Goal: Transaction & Acquisition: Purchase product/service

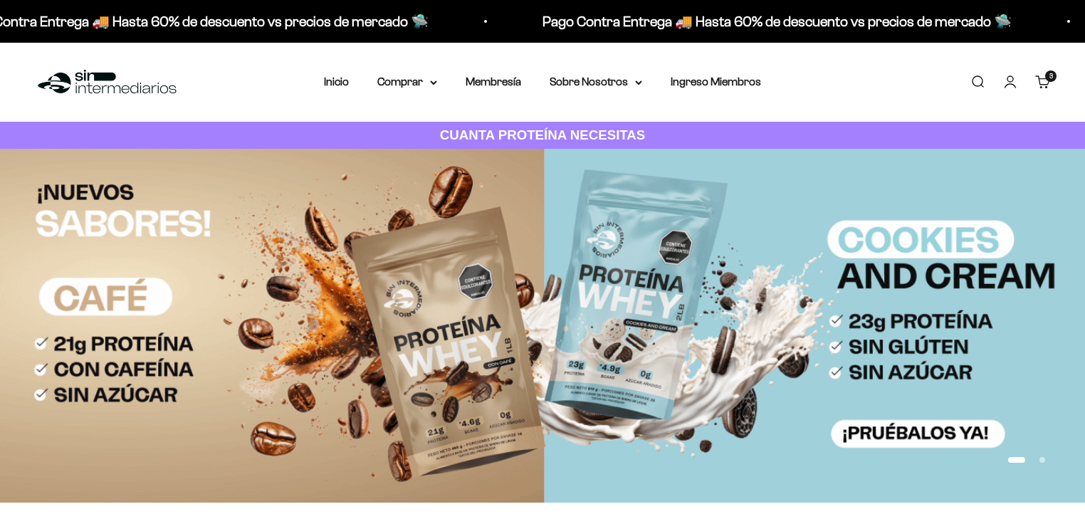
click at [1044, 74] on link "Carrito 3 artículos 3" at bounding box center [1044, 82] width 16 height 16
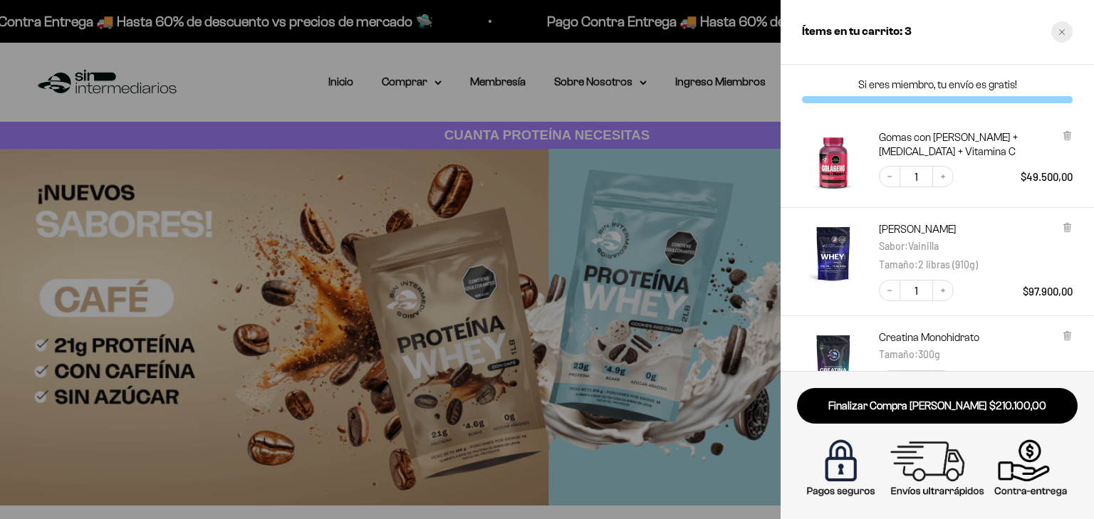
click at [1061, 25] on div "Close cart" at bounding box center [1061, 31] width 21 height 21
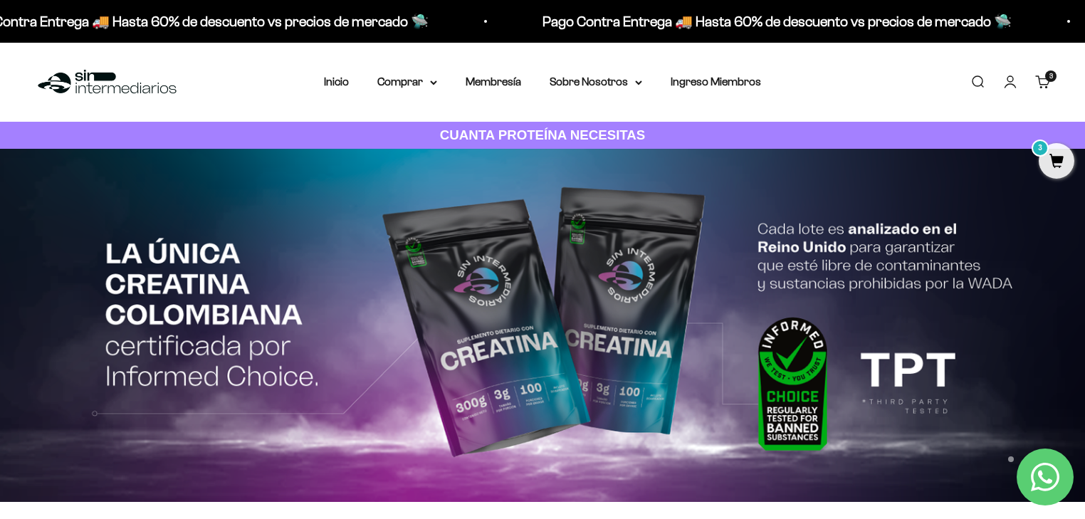
click at [1046, 78] on cart-count "3 artículos 3" at bounding box center [1051, 76] width 11 height 11
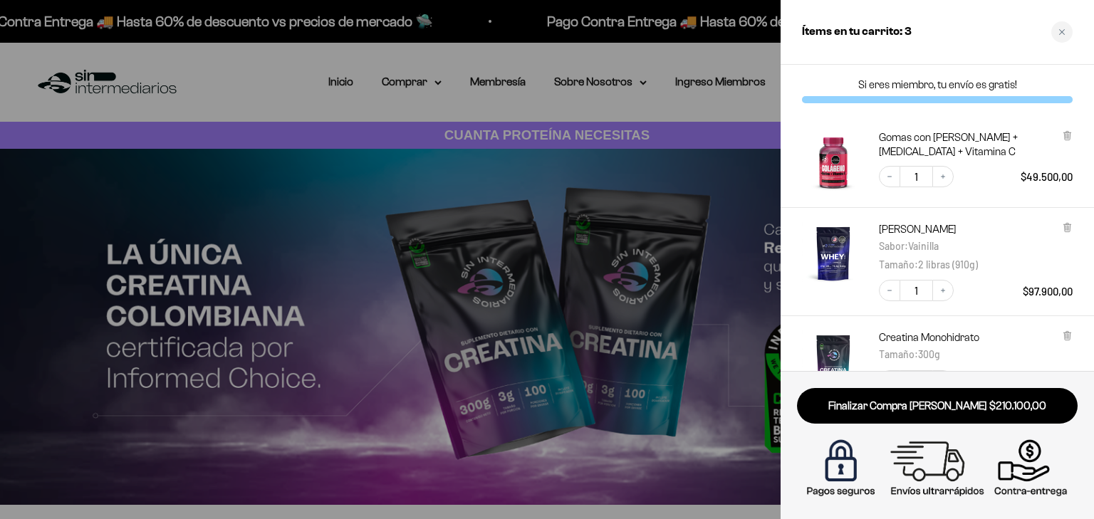
click at [1063, 141] on div at bounding box center [1067, 144] width 11 height 28
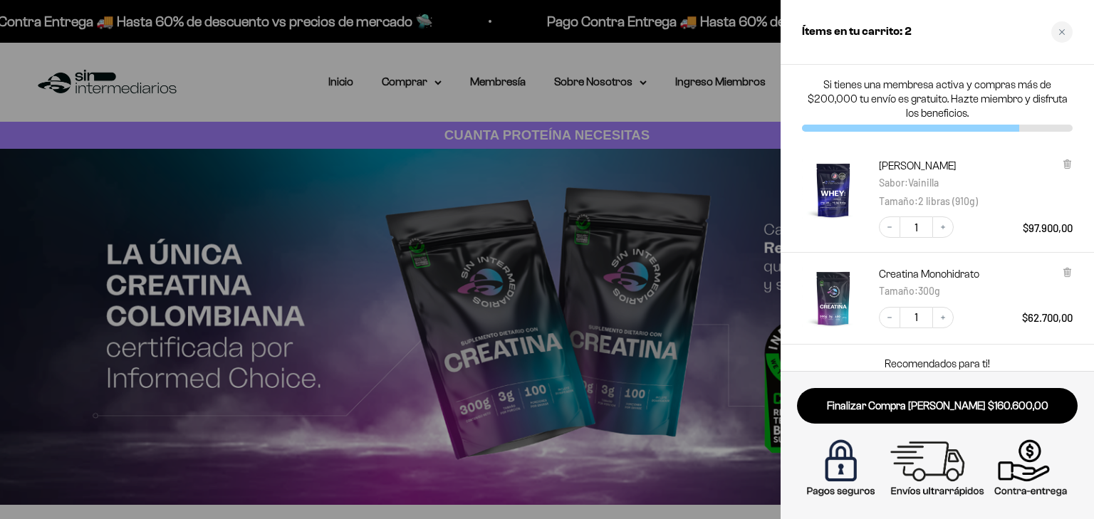
click at [731, 108] on div at bounding box center [547, 259] width 1094 height 519
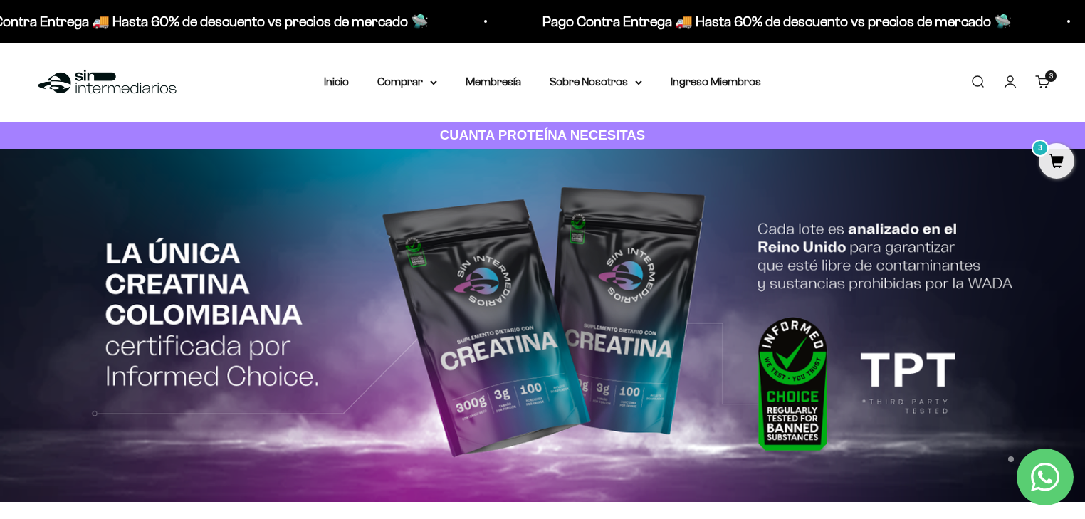
click at [1040, 83] on link "Carrito 3 artículos 3" at bounding box center [1044, 82] width 16 height 16
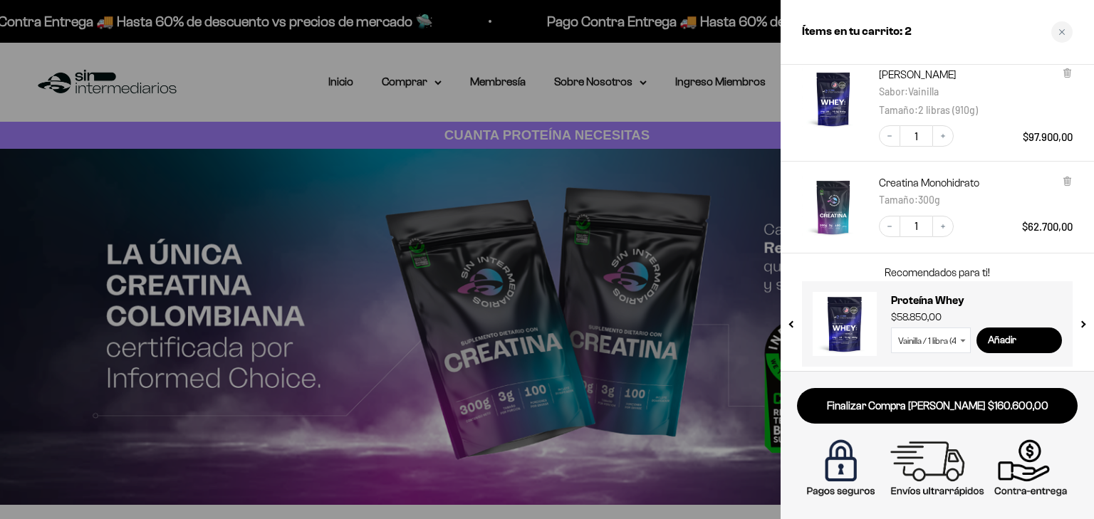
scroll to position [97, 0]
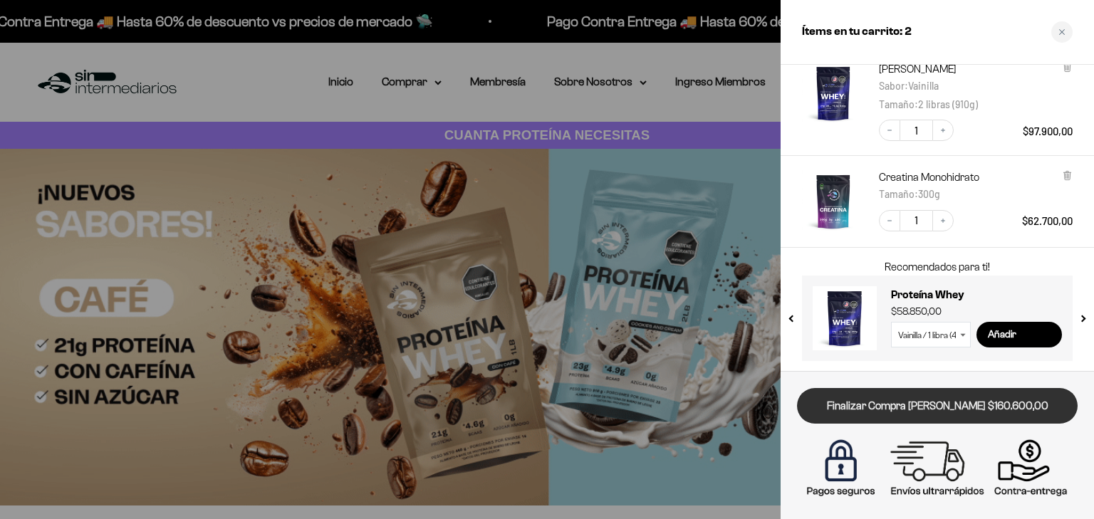
click at [926, 407] on link "Finalizar Compra [PERSON_NAME] $160.600,00" at bounding box center [937, 406] width 281 height 36
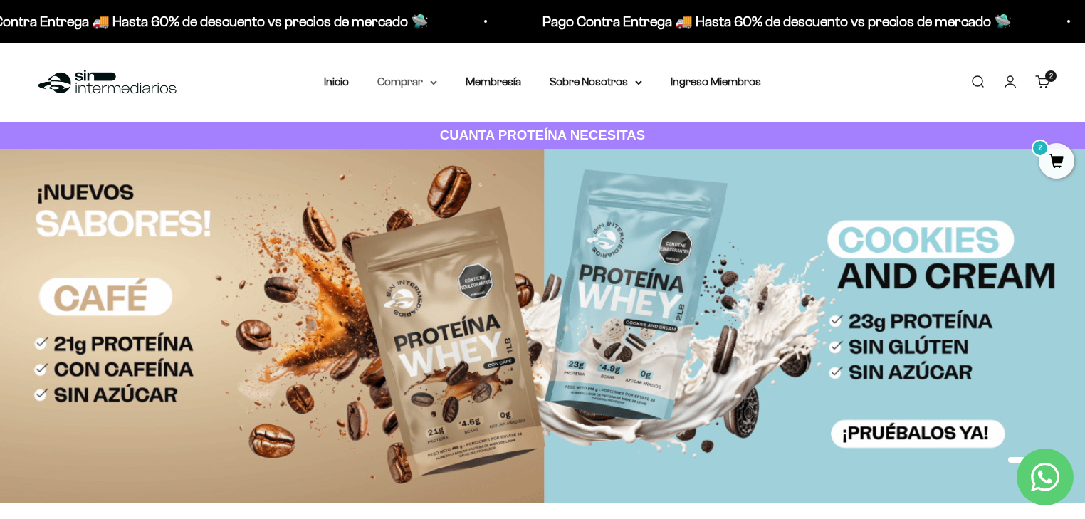
click at [410, 80] on summary "Comprar" at bounding box center [407, 82] width 60 height 19
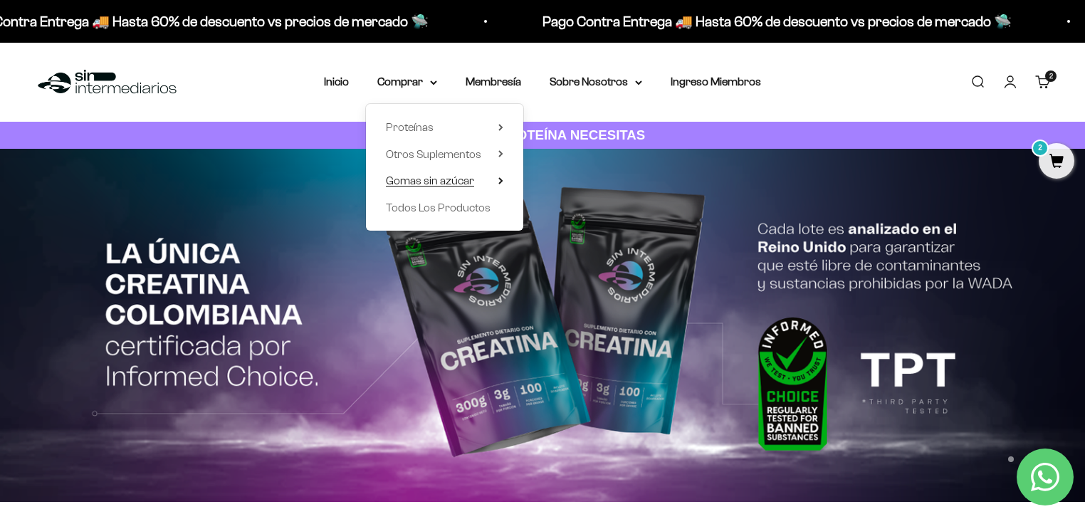
click at [432, 187] on span "Gomas sin azúcar" at bounding box center [430, 180] width 88 height 12
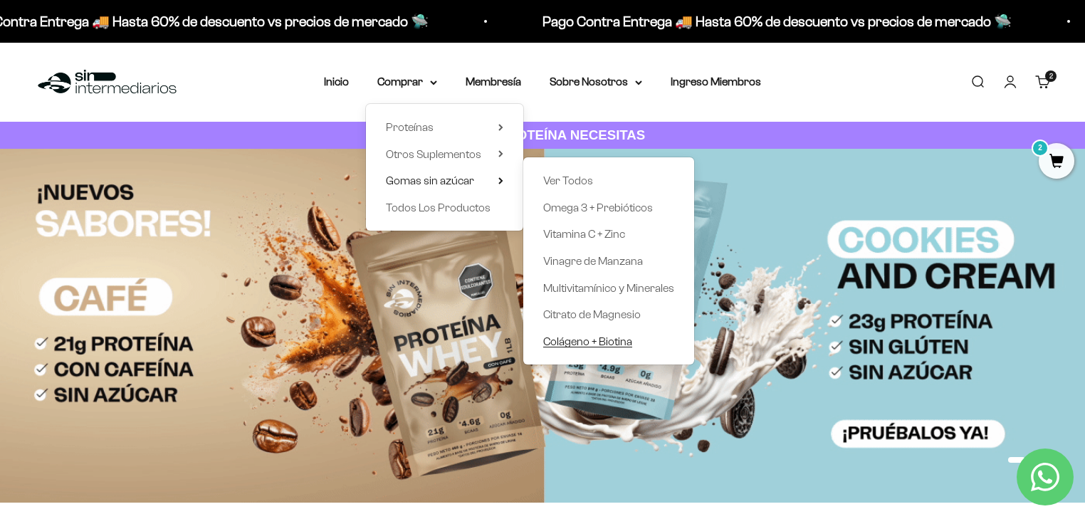
click at [605, 350] on span "Colágeno + Biotina" at bounding box center [587, 342] width 89 height 19
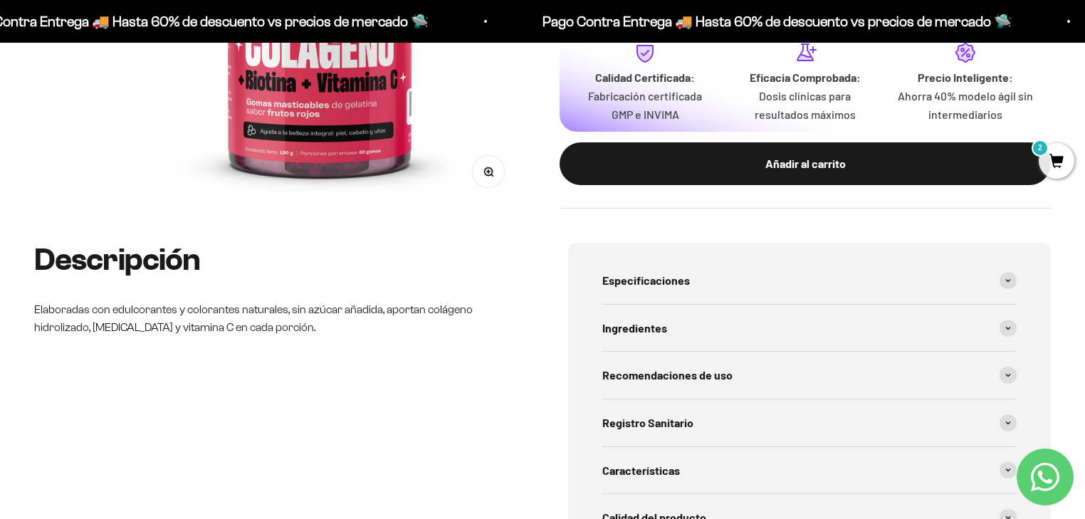
scroll to position [399, 0]
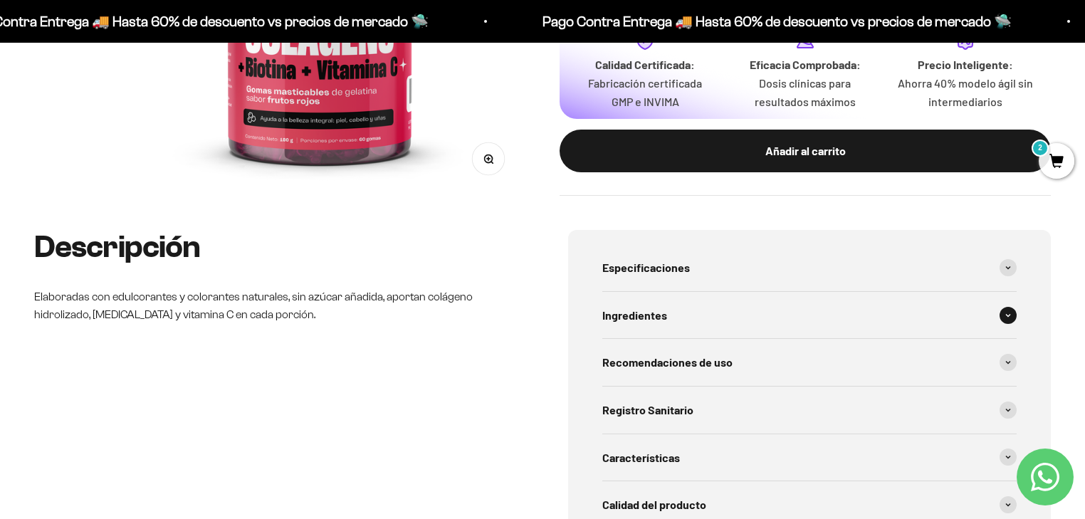
click at [701, 321] on div "Ingredientes" at bounding box center [810, 315] width 415 height 47
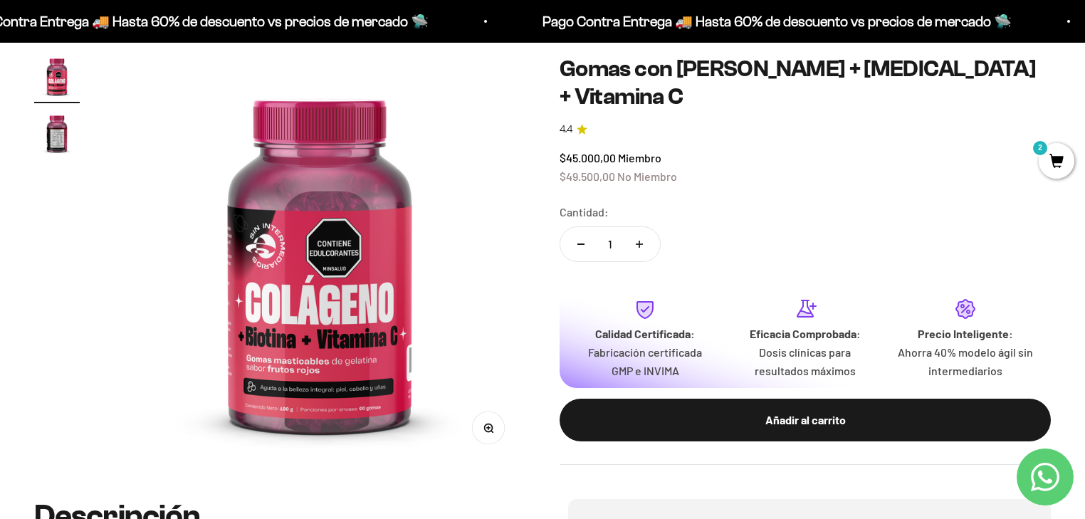
scroll to position [114, 0]
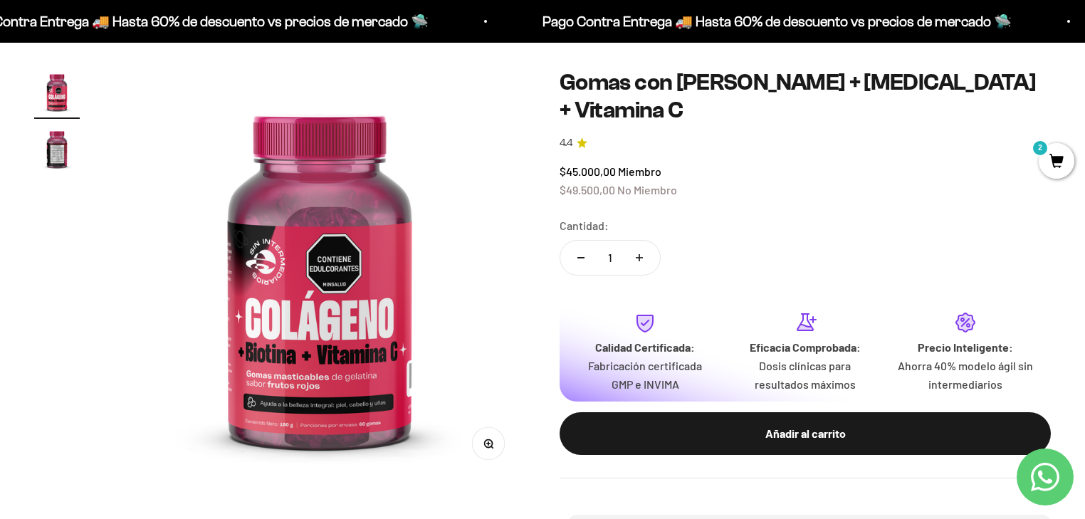
click at [48, 142] on img "Ir al artículo 2" at bounding box center [57, 149] width 46 height 46
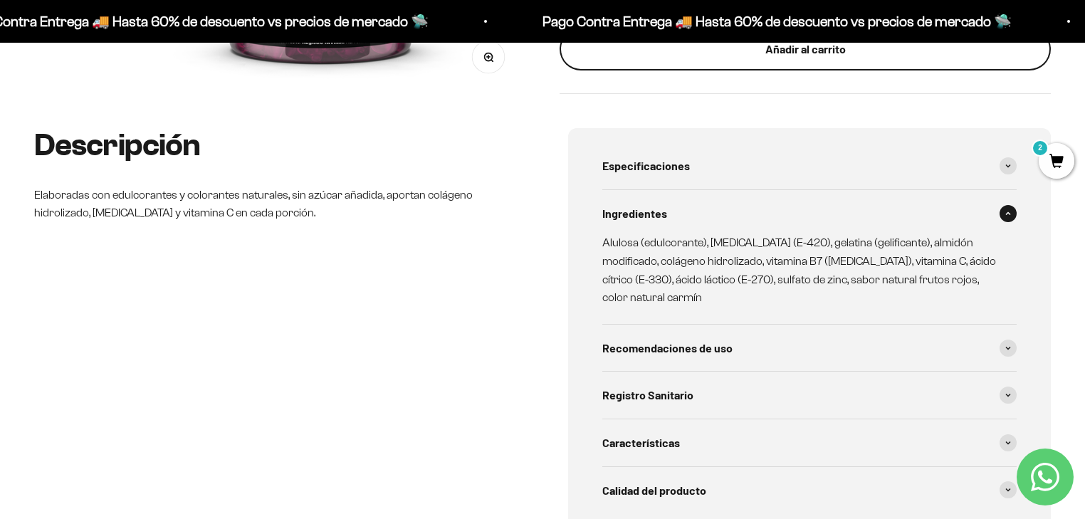
scroll to position [513, 0]
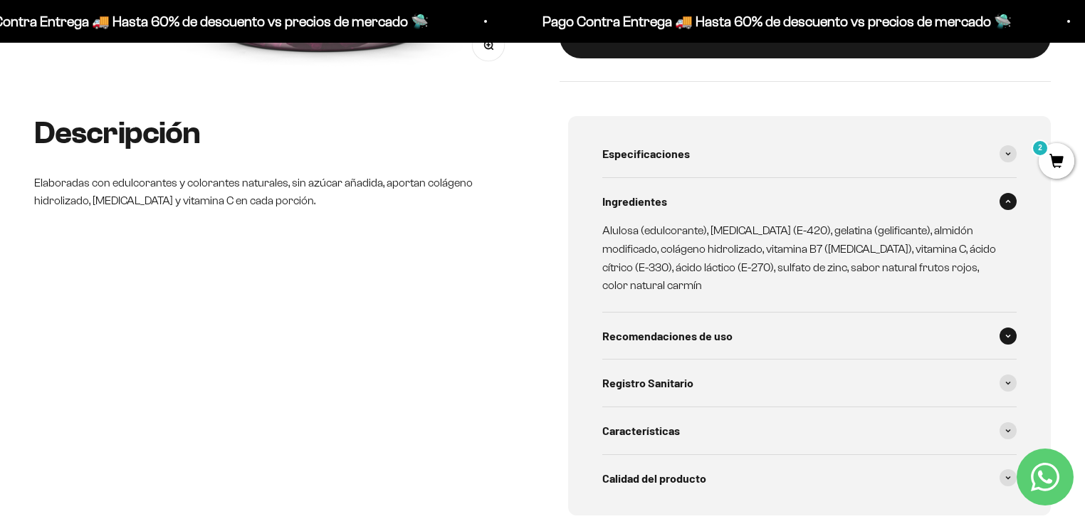
click at [660, 327] on span "Recomendaciones de uso" at bounding box center [668, 336] width 130 height 19
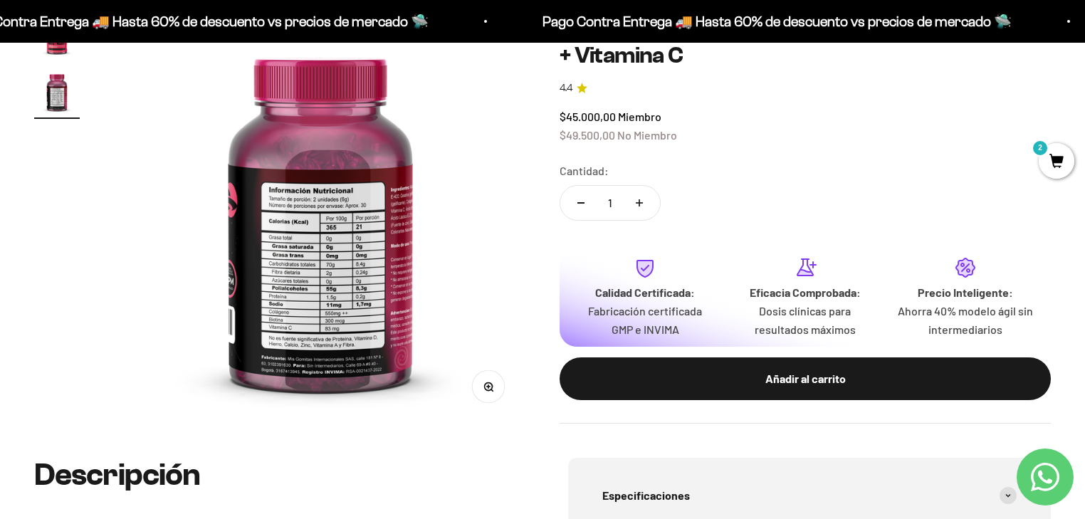
scroll to position [0, 0]
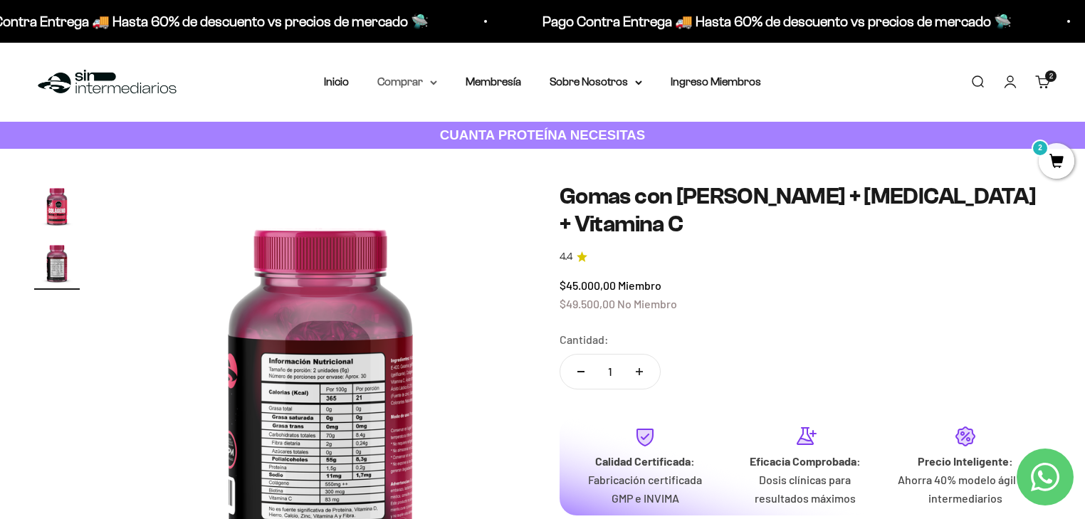
click at [417, 80] on summary "Comprar" at bounding box center [407, 82] width 60 height 19
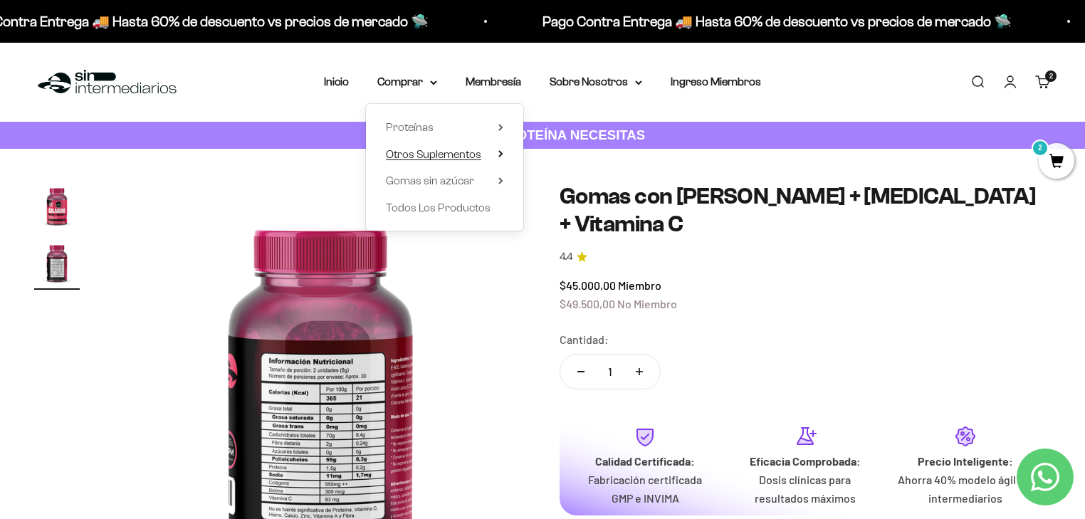
click at [417, 148] on span "Otros Suplementos" at bounding box center [433, 154] width 95 height 12
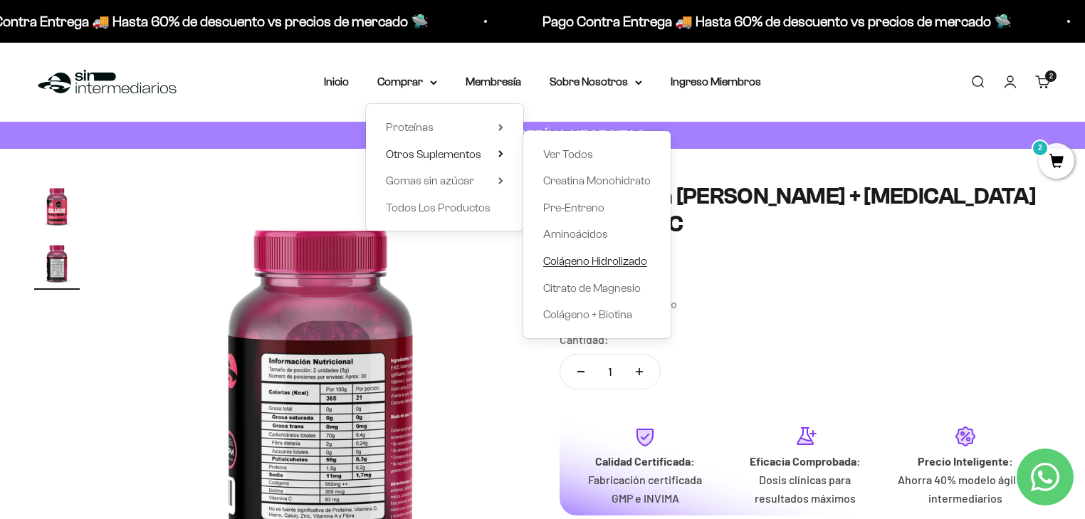
click at [579, 259] on span "Colágeno Hidrolizado" at bounding box center [595, 261] width 104 height 12
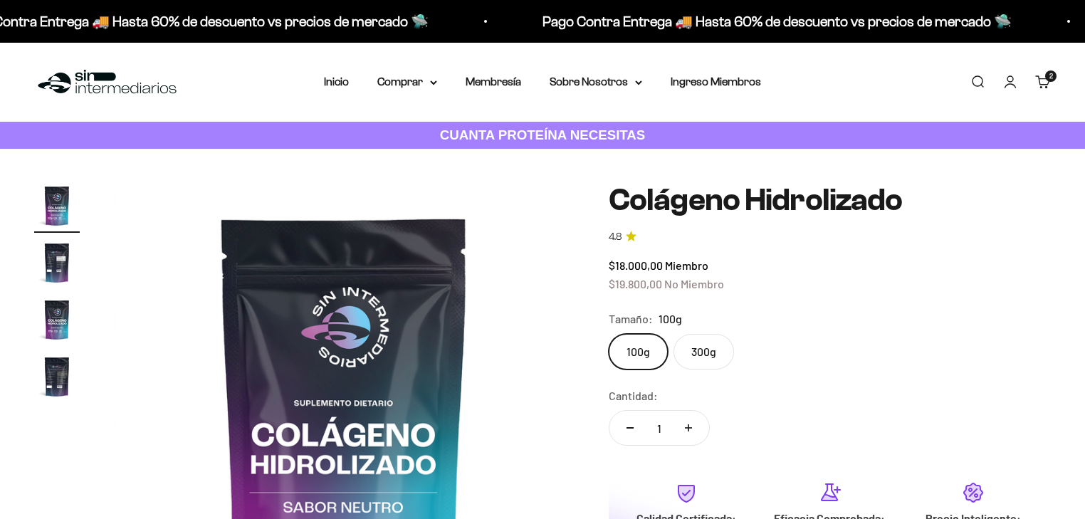
scroll to position [57, 0]
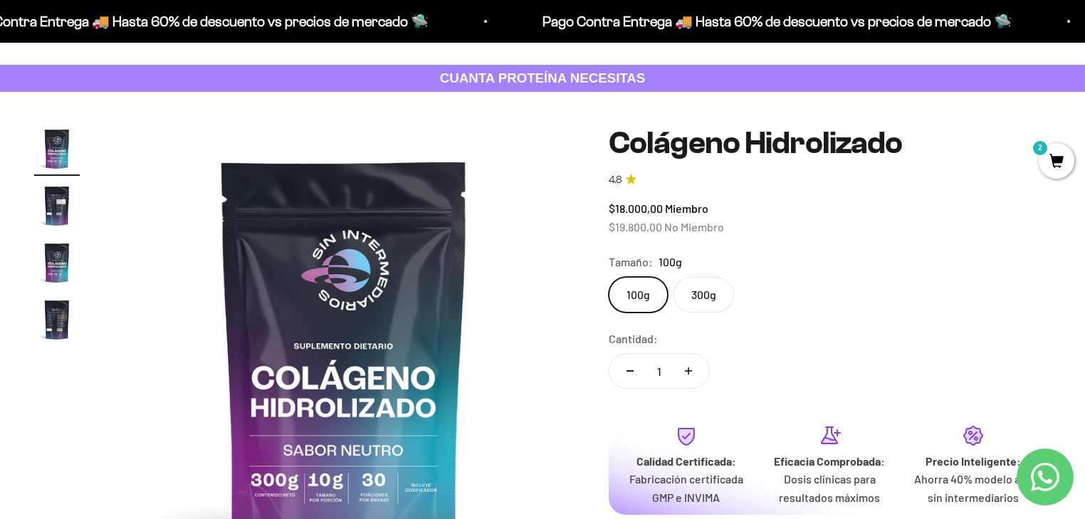
click at [58, 200] on img "Ir al artículo 2" at bounding box center [57, 206] width 46 height 46
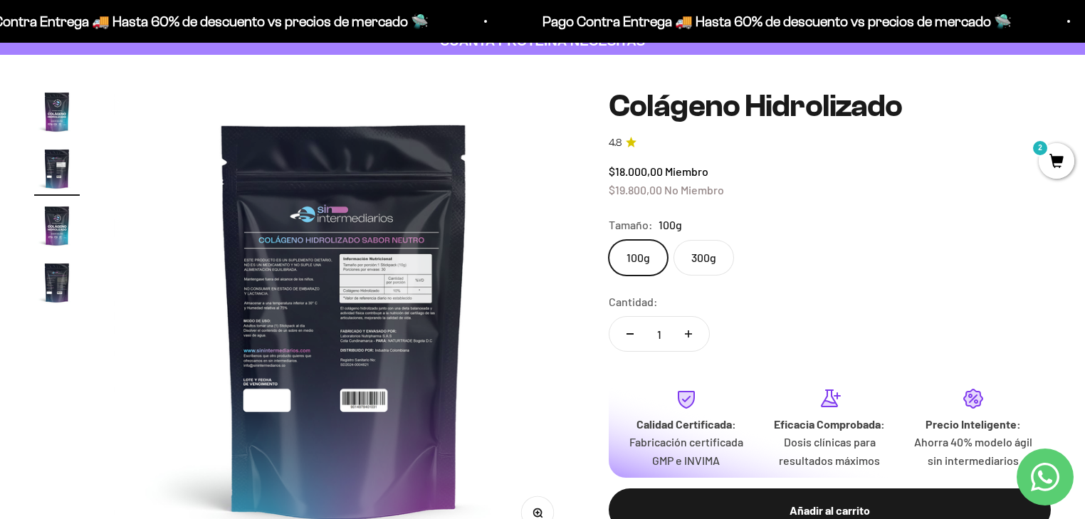
scroll to position [114, 0]
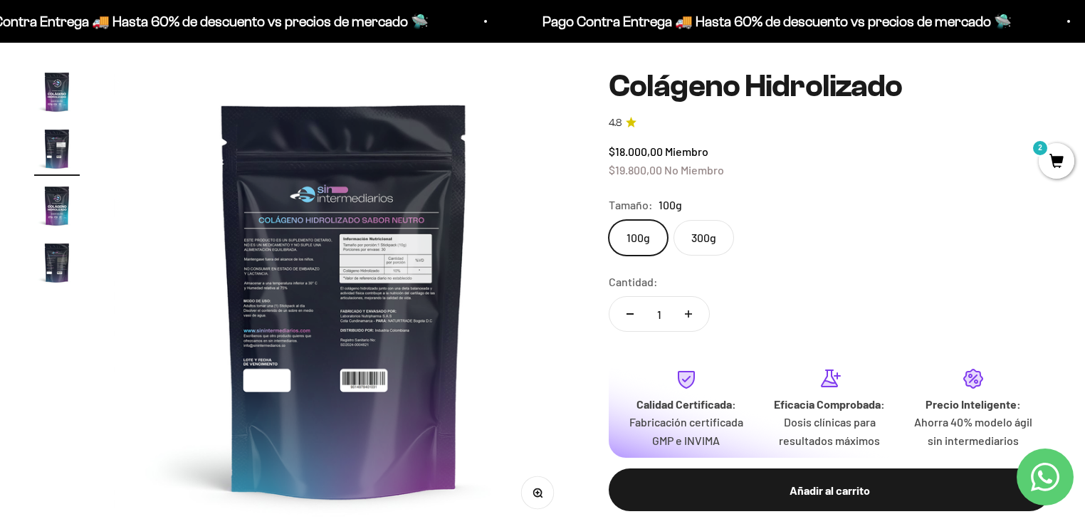
click at [410, 277] on img at bounding box center [344, 299] width 461 height 461
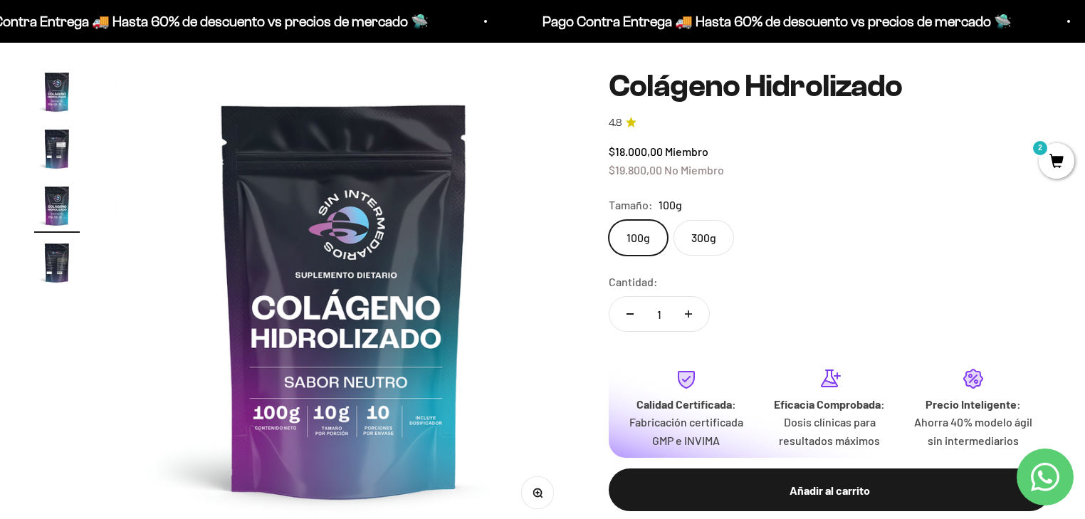
click at [349, 317] on img at bounding box center [344, 299] width 461 height 461
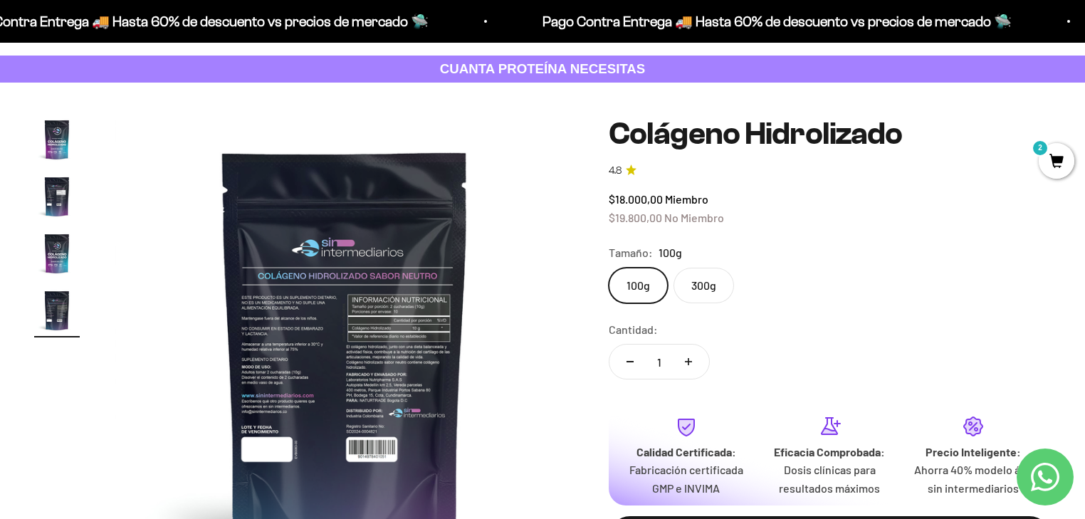
scroll to position [0, 0]
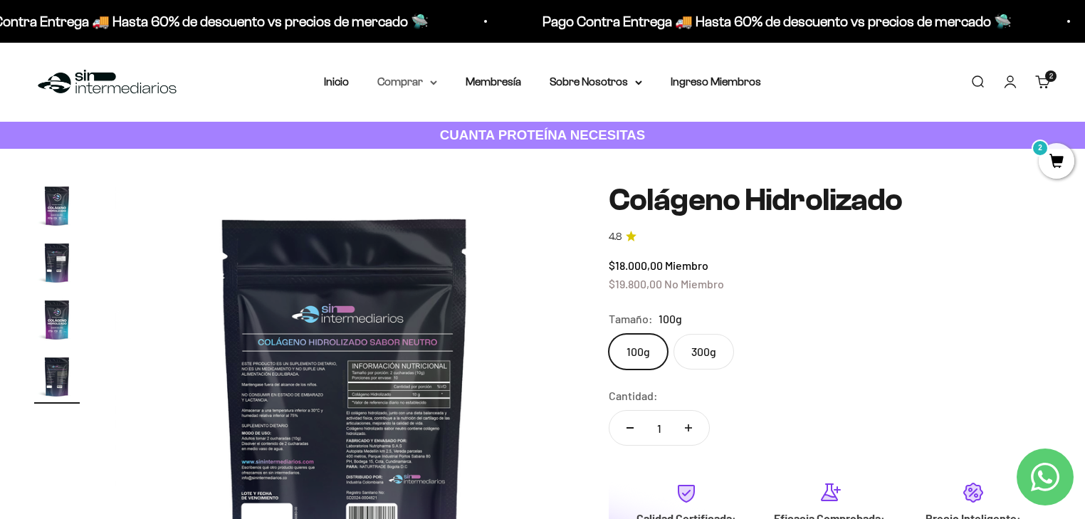
click at [404, 88] on summary "Comprar" at bounding box center [407, 82] width 60 height 19
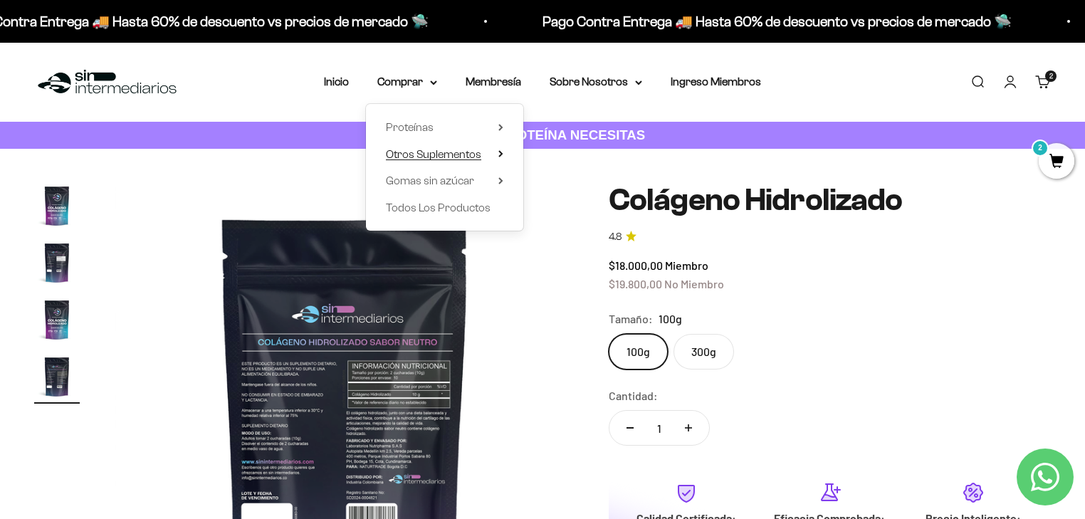
click at [437, 157] on span "Otros Suplementos" at bounding box center [433, 154] width 95 height 12
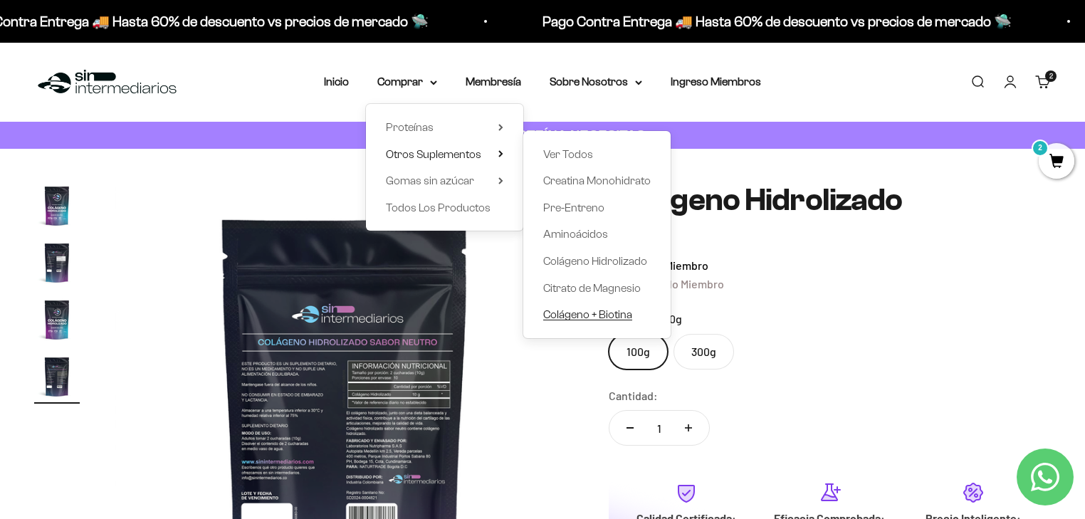
click at [575, 319] on span "Colágeno + Biotina" at bounding box center [587, 314] width 89 height 12
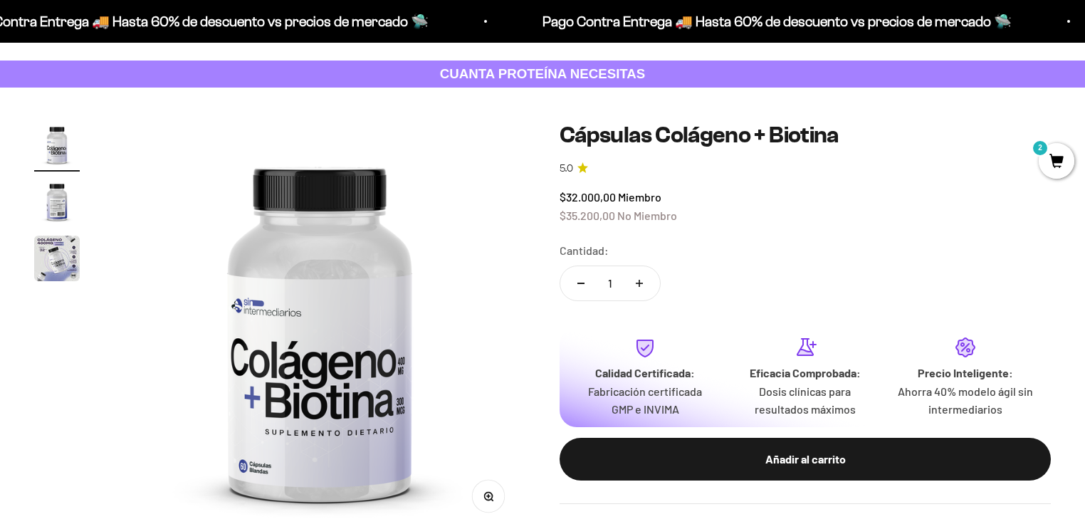
scroll to position [57, 0]
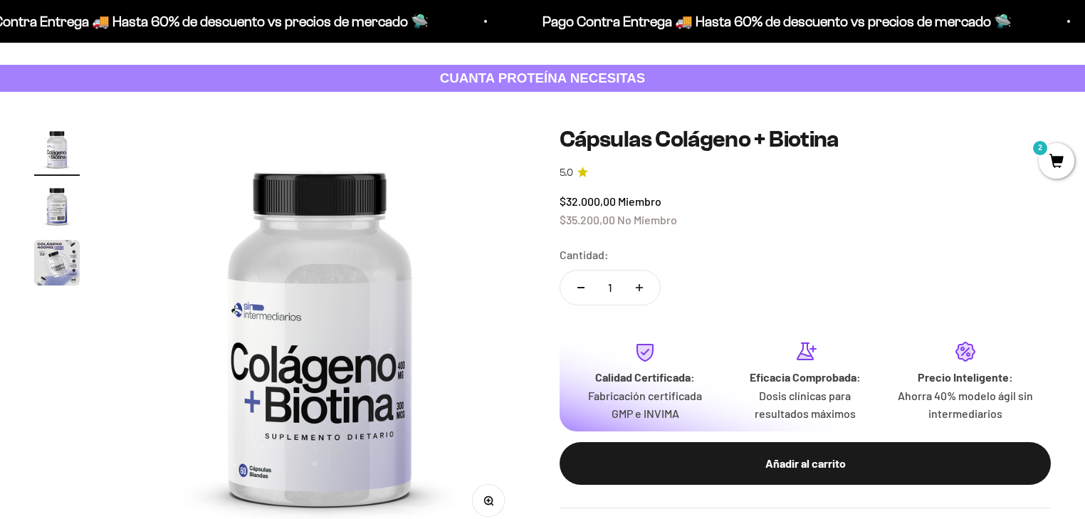
click at [52, 206] on img "Ir al artículo 2" at bounding box center [57, 206] width 46 height 46
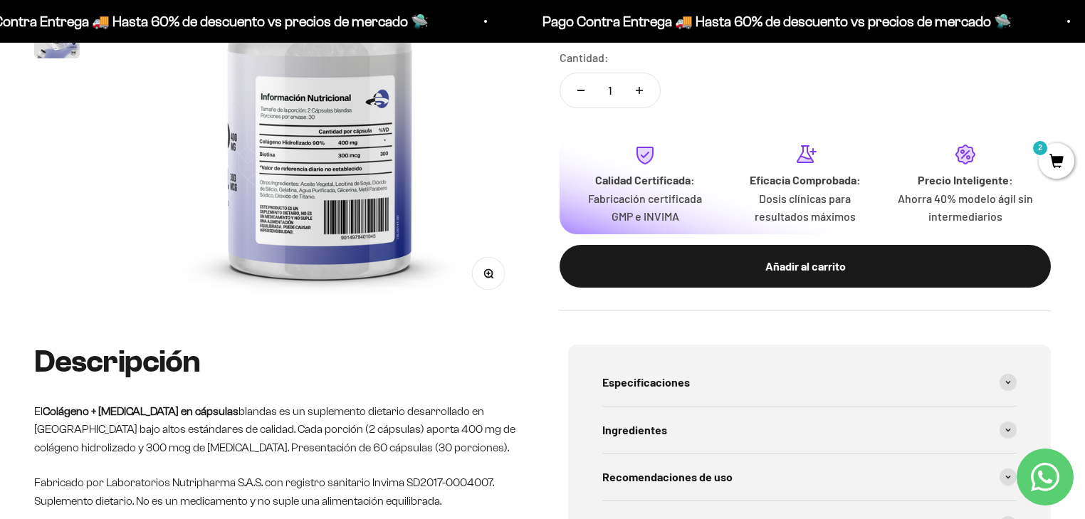
scroll to position [285, 0]
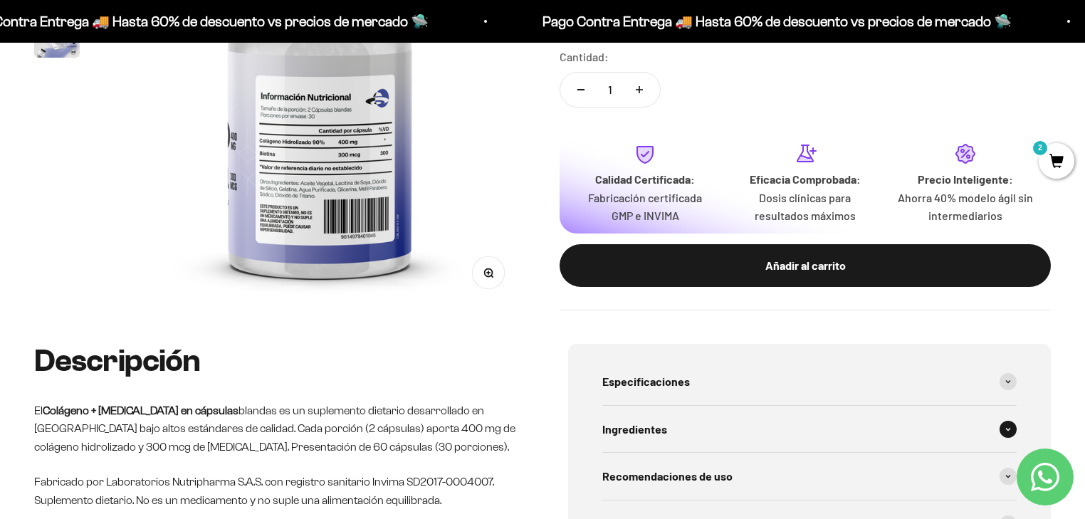
click at [647, 427] on span "Ingredientes" at bounding box center [635, 429] width 65 height 19
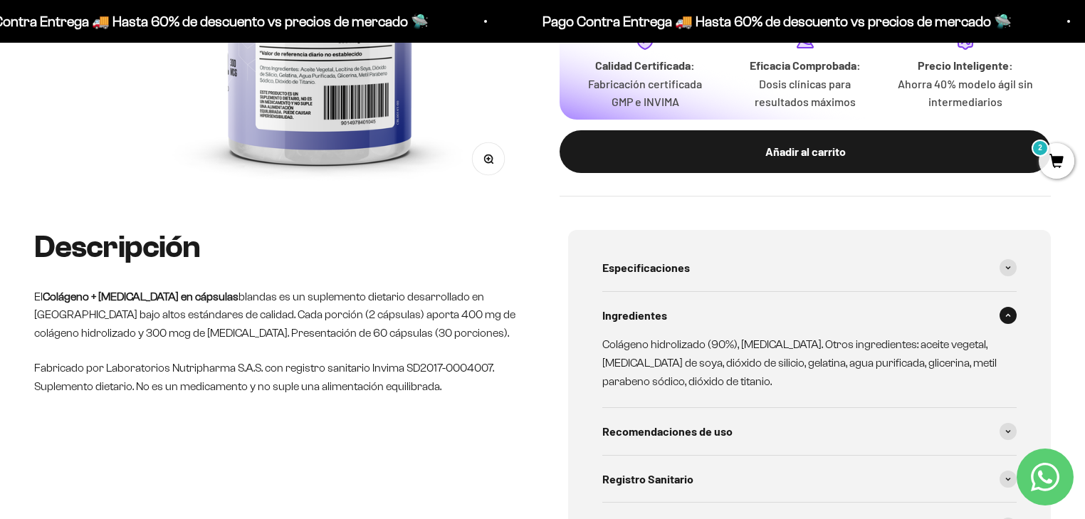
click at [647, 427] on span "Recomendaciones de uso" at bounding box center [668, 431] width 130 height 19
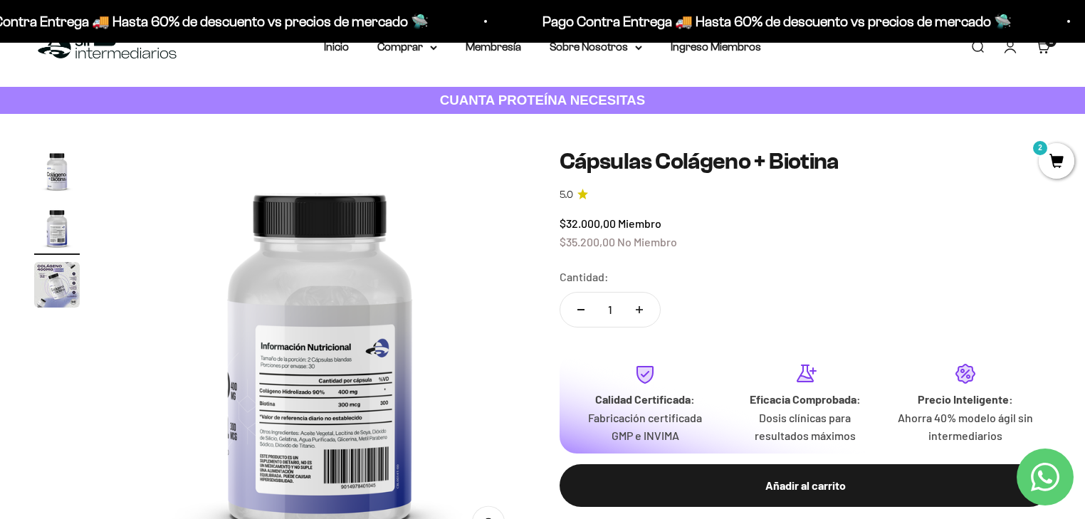
scroll to position [0, 0]
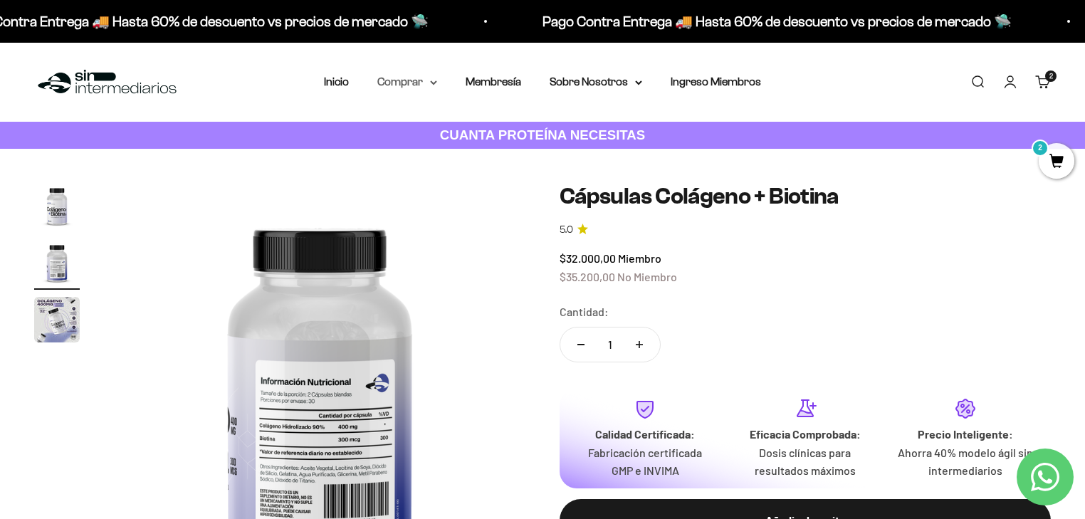
click at [433, 81] on icon at bounding box center [433, 82] width 7 height 5
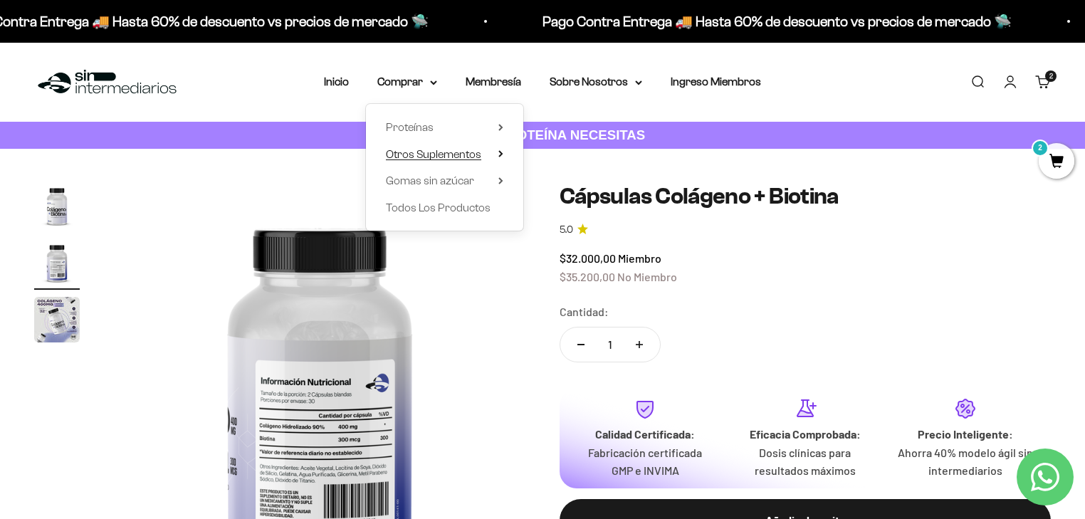
click at [444, 152] on span "Otros Suplementos" at bounding box center [433, 154] width 95 height 12
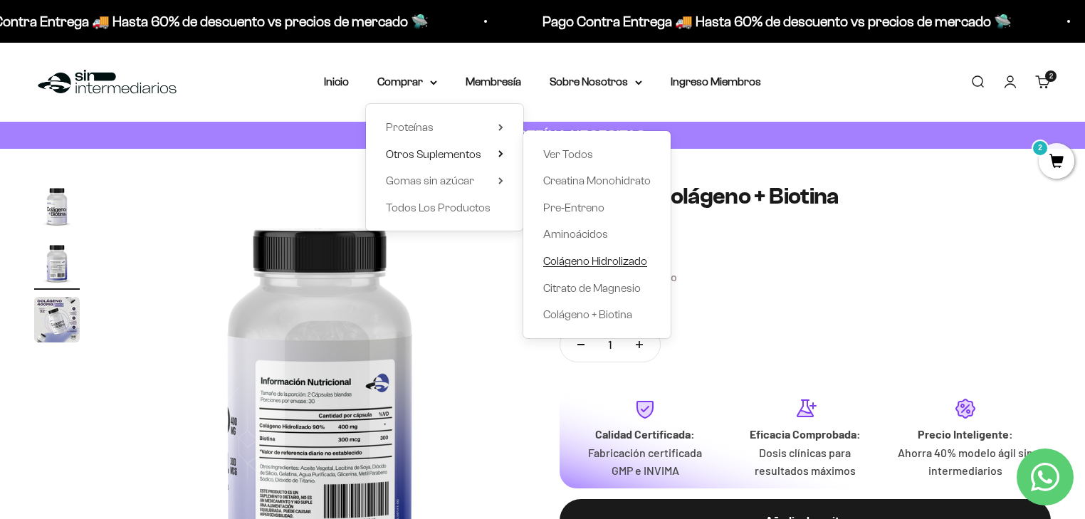
click at [595, 260] on span "Colágeno Hidrolizado" at bounding box center [595, 261] width 104 height 12
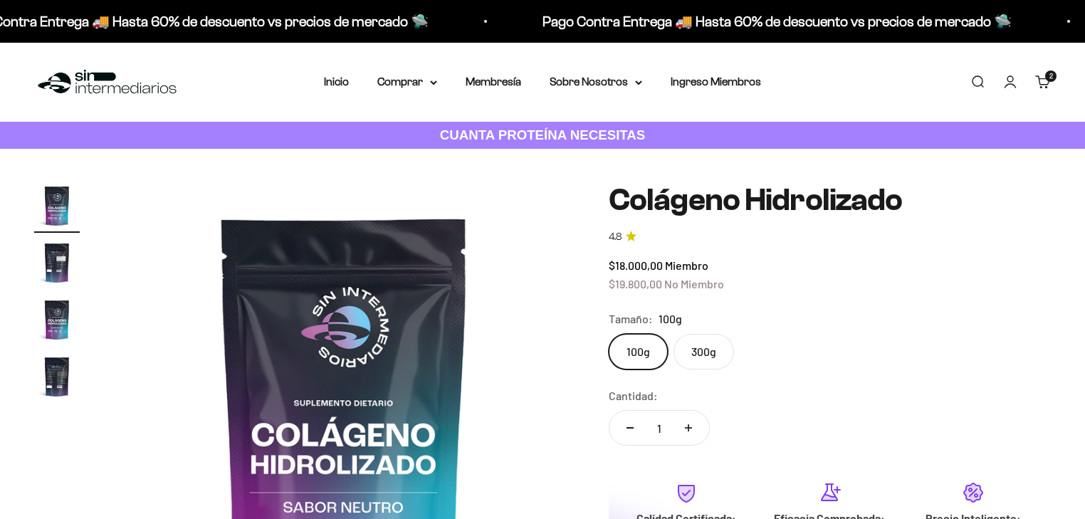
scroll to position [114, 0]
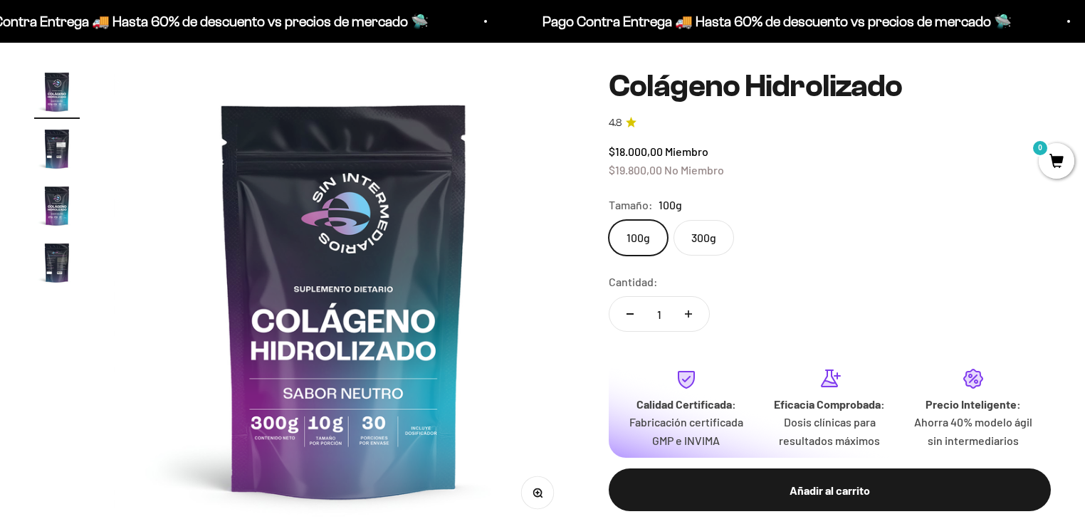
click at [704, 239] on label "300g" at bounding box center [704, 238] width 61 height 36
click at [609, 220] on input "300g" at bounding box center [608, 219] width 1 height 1
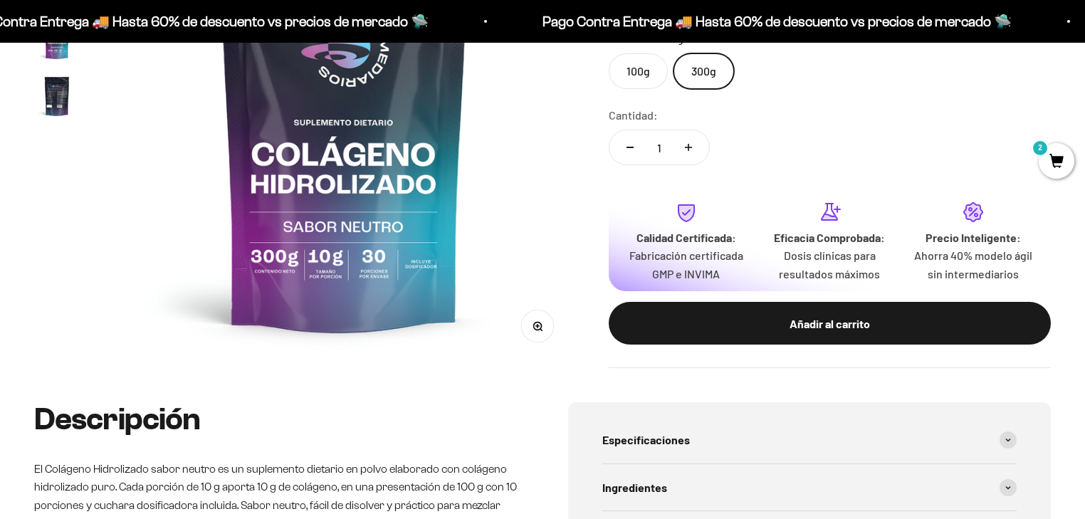
scroll to position [285, 0]
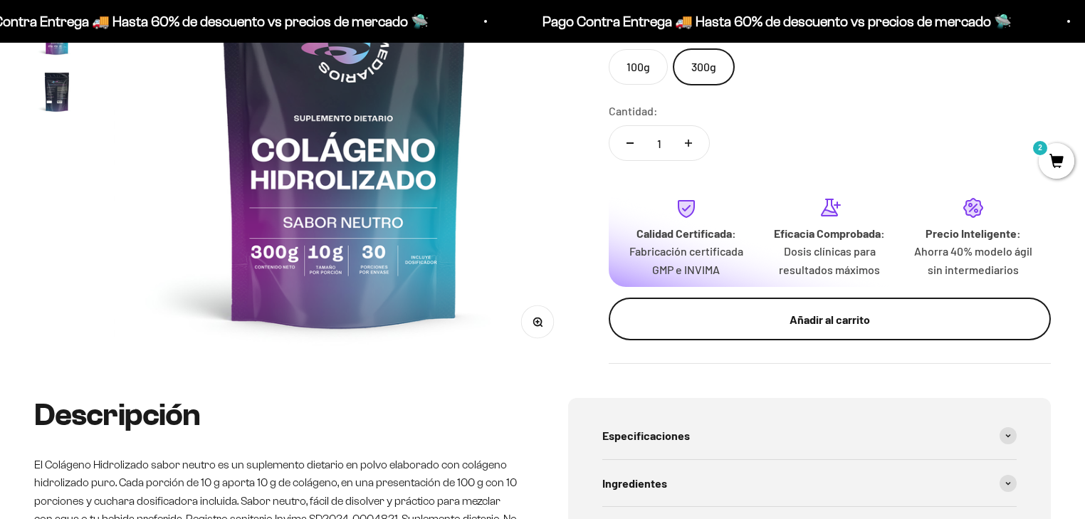
click at [744, 325] on div "Añadir al carrito" at bounding box center [829, 320] width 385 height 19
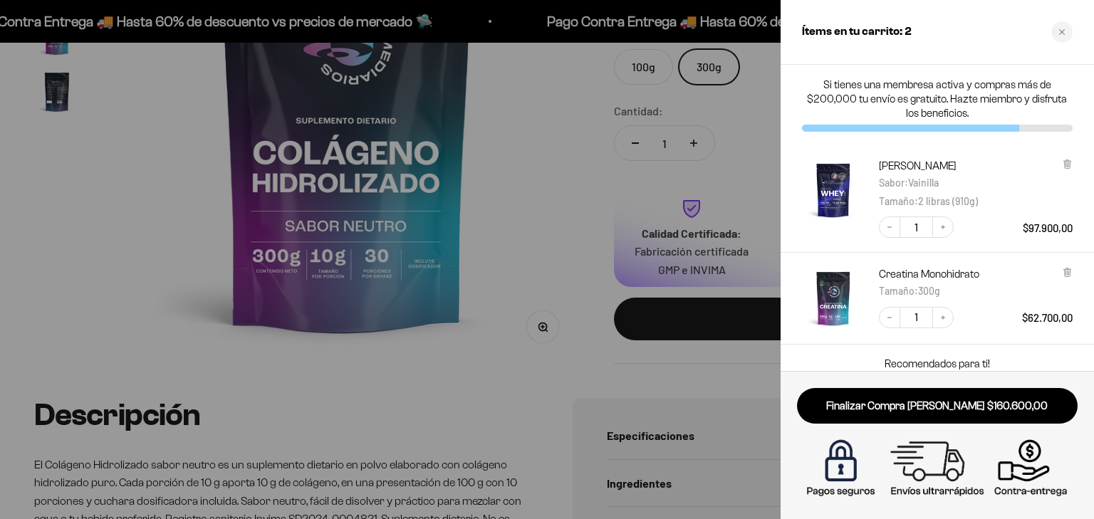
click at [520, 415] on div at bounding box center [547, 259] width 1094 height 519
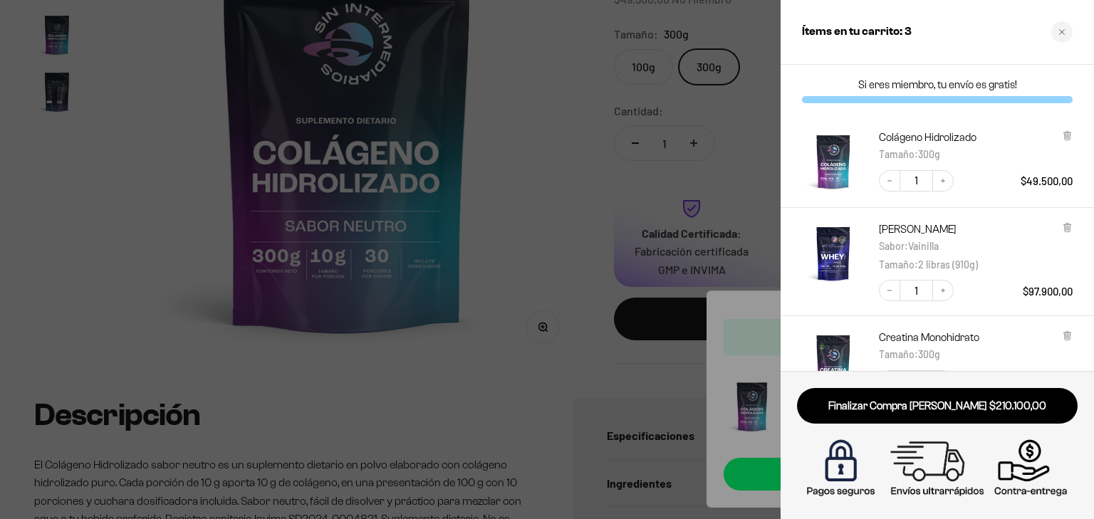
click at [520, 415] on div at bounding box center [547, 259] width 1094 height 519
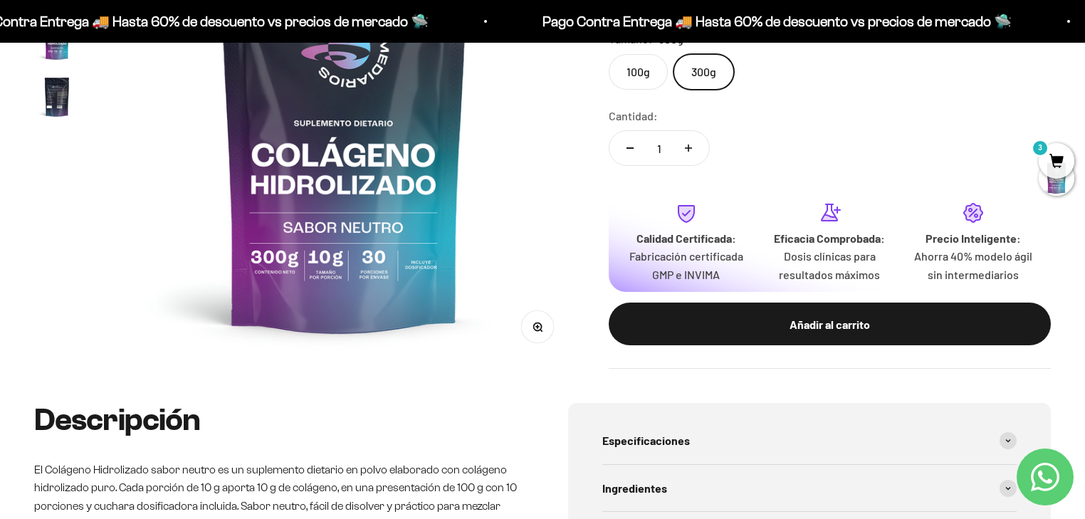
scroll to position [399, 0]
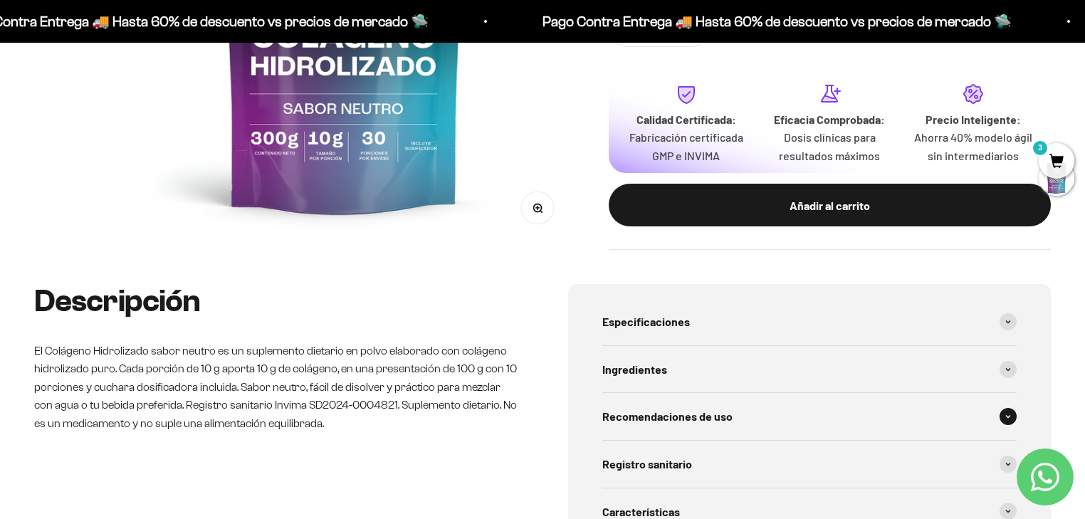
click at [677, 415] on span "Recomendaciones de uso" at bounding box center [668, 416] width 130 height 19
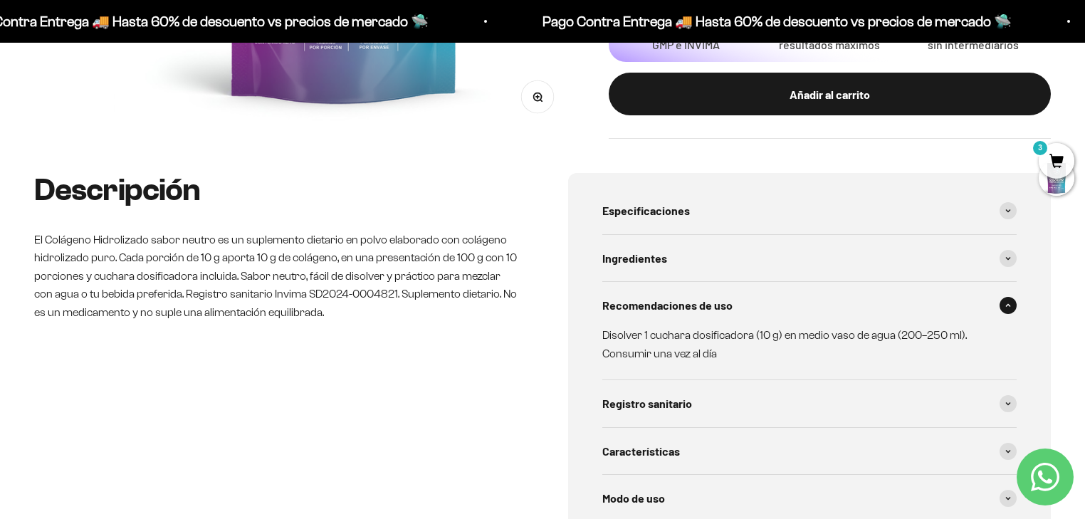
scroll to position [513, 0]
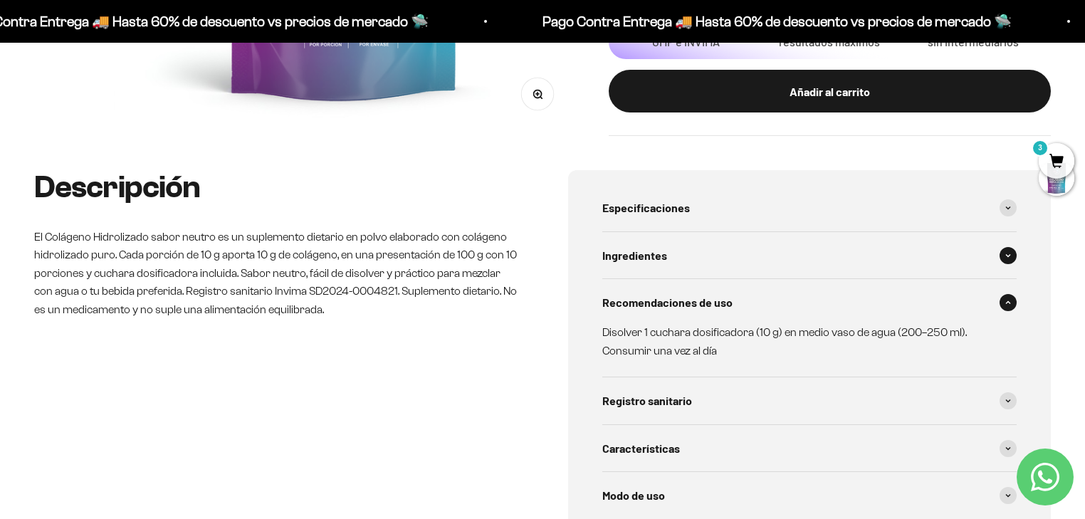
click at [653, 264] on div "Ingredientes" at bounding box center [810, 255] width 415 height 47
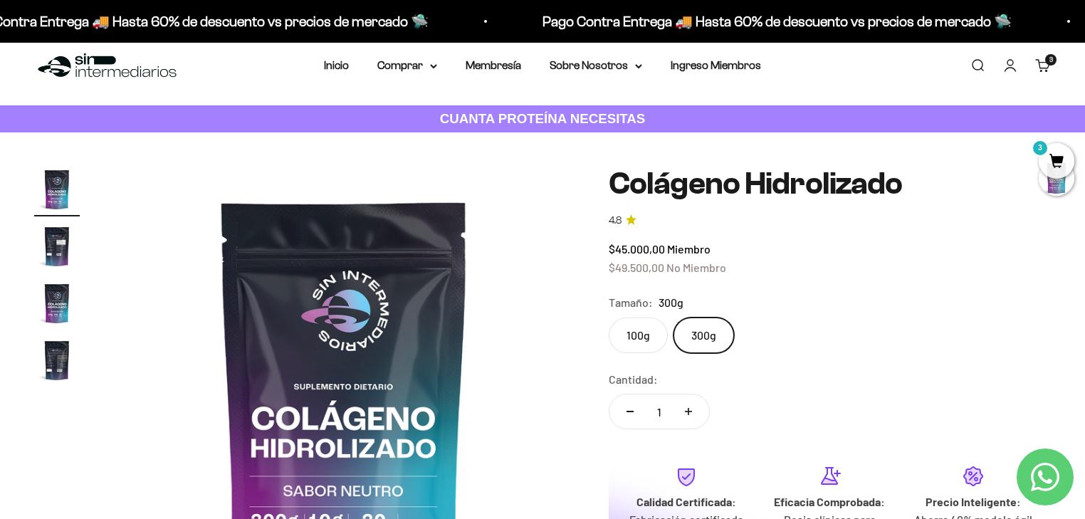
scroll to position [0, 0]
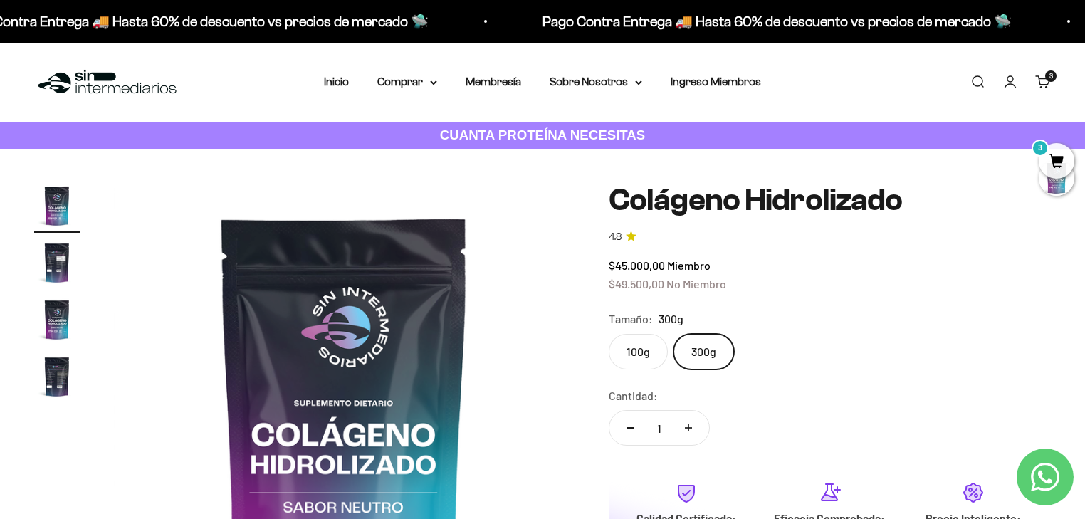
click at [51, 268] on img "Ir al artículo 2" at bounding box center [57, 263] width 46 height 46
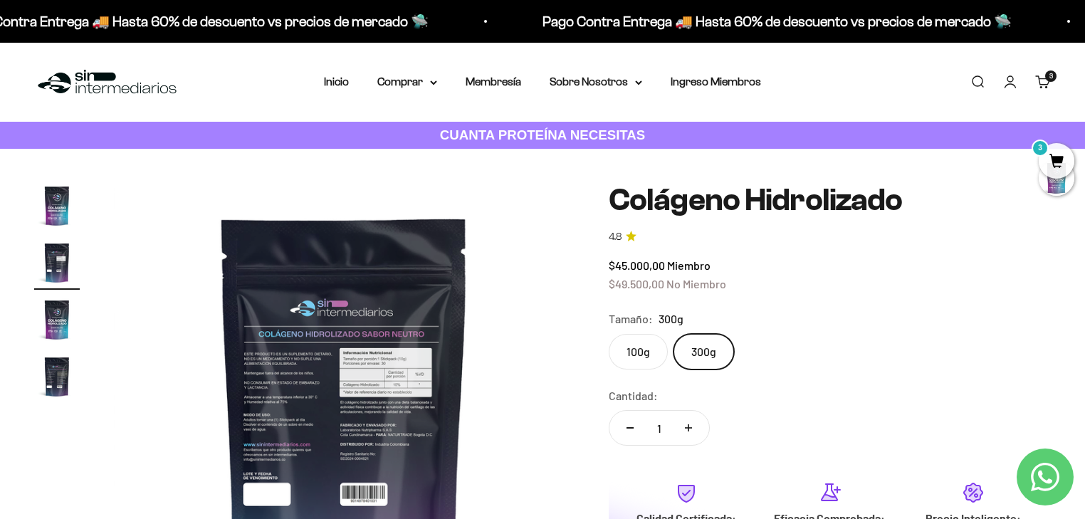
click at [51, 325] on img "Ir al artículo 3" at bounding box center [57, 320] width 46 height 46
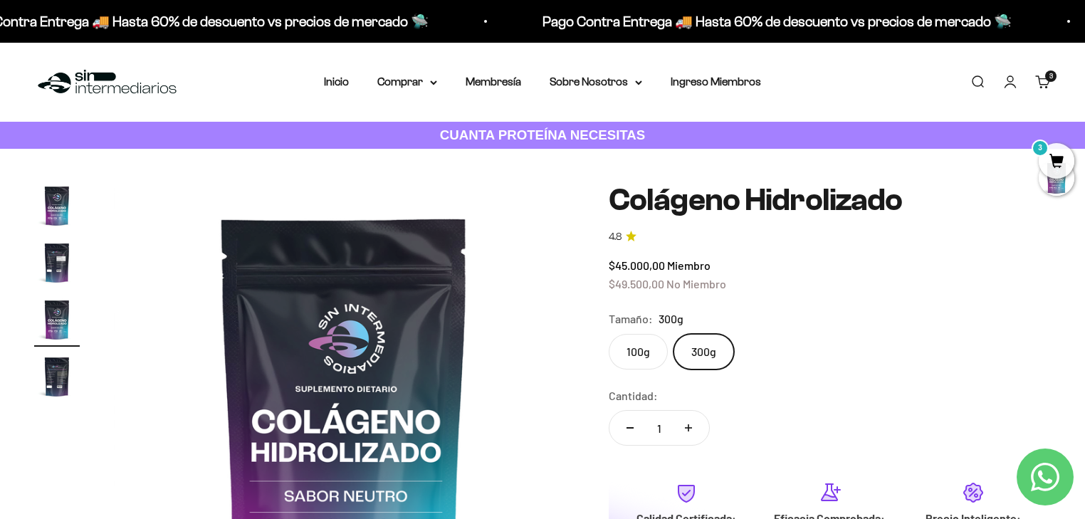
click at [51, 372] on img "Ir al artículo 4" at bounding box center [57, 377] width 46 height 46
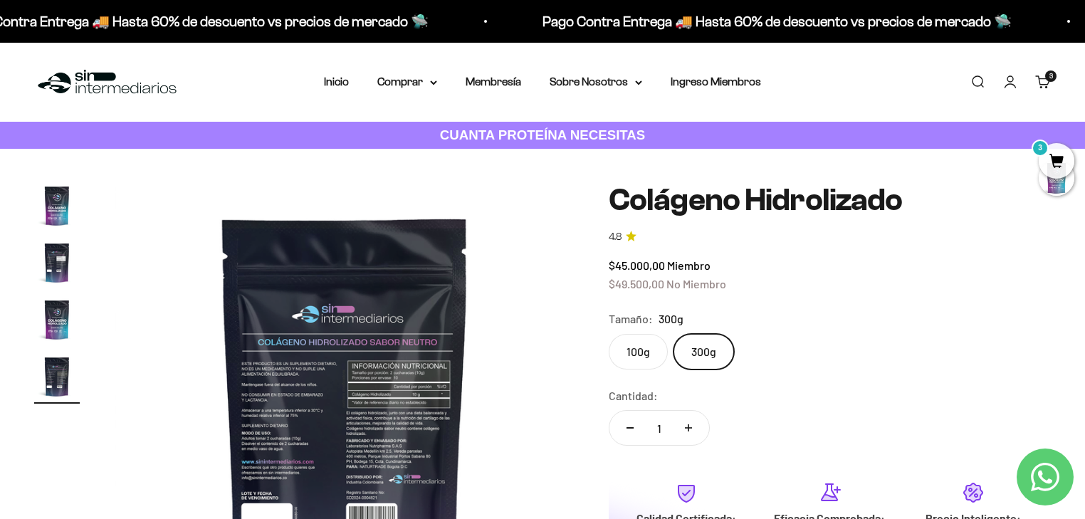
click at [1046, 82] on div "3" at bounding box center [1051, 76] width 11 height 11
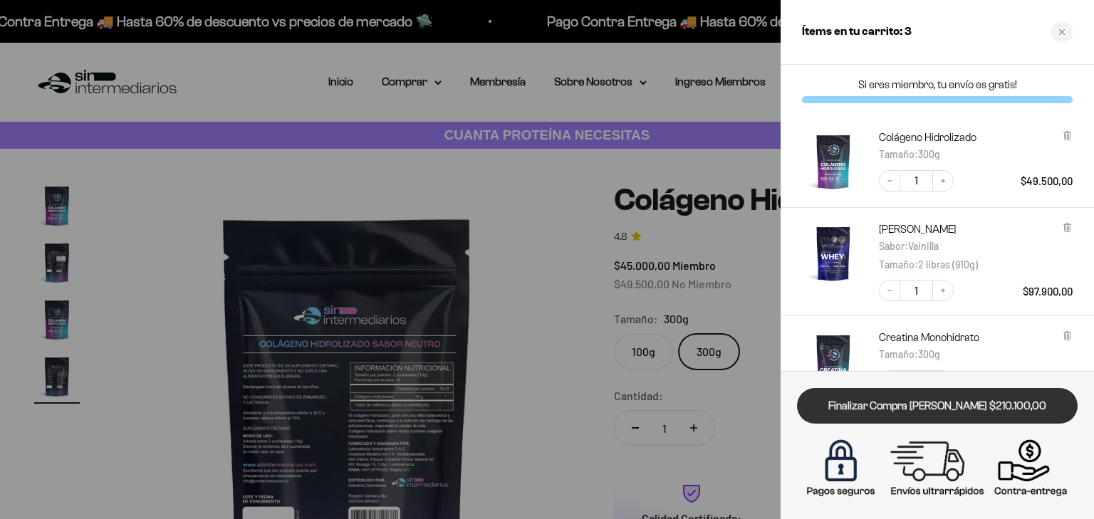
click at [900, 400] on link "Finalizar Compra Segura $210.100,00" at bounding box center [937, 406] width 281 height 36
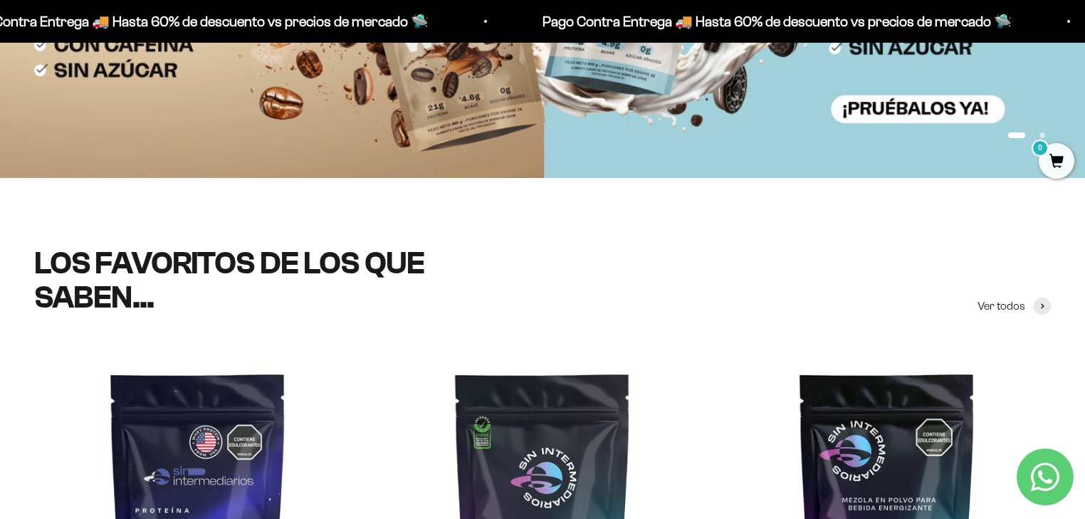
scroll to position [228, 0]
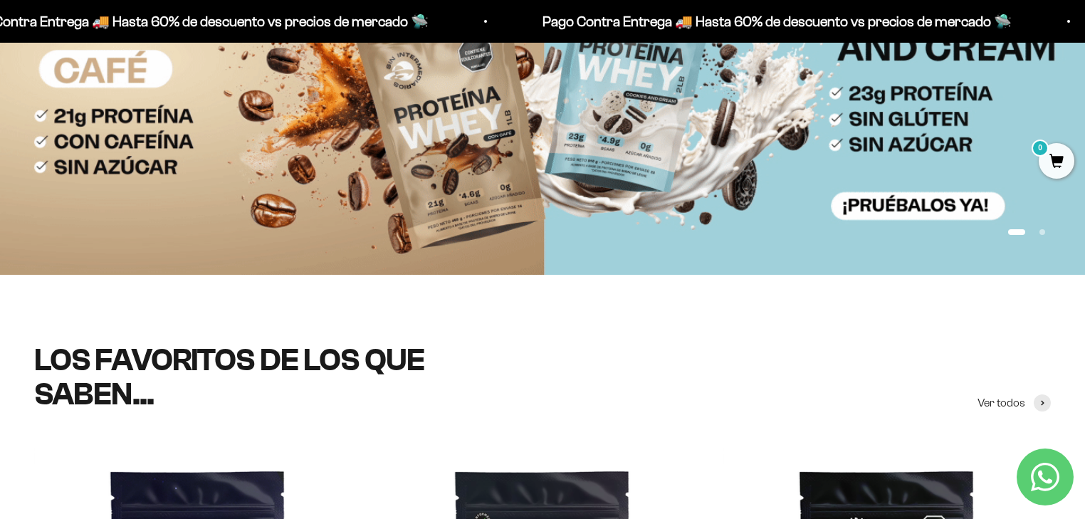
click at [1041, 231] on button "Ir al artículo 2" at bounding box center [1043, 232] width 6 height 6
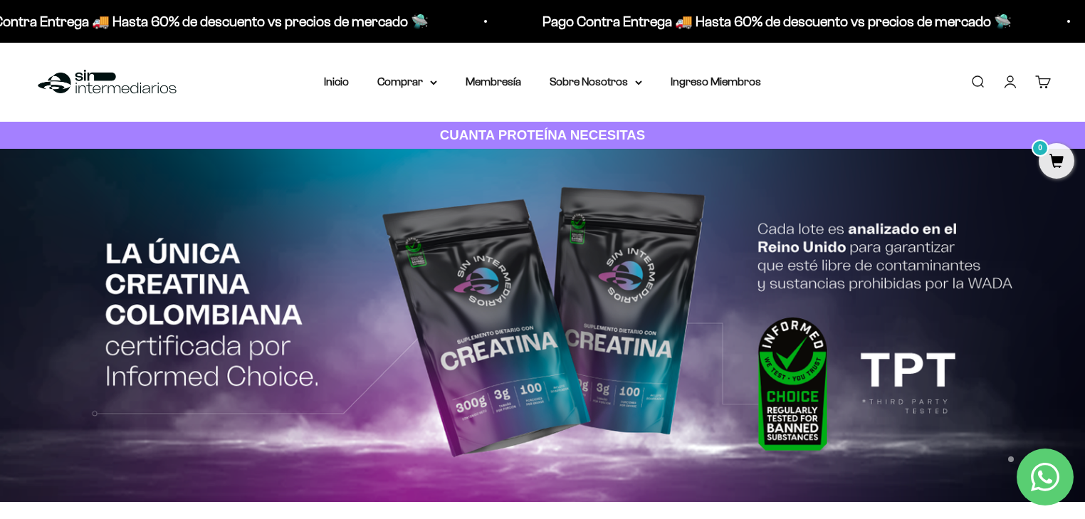
scroll to position [57, 0]
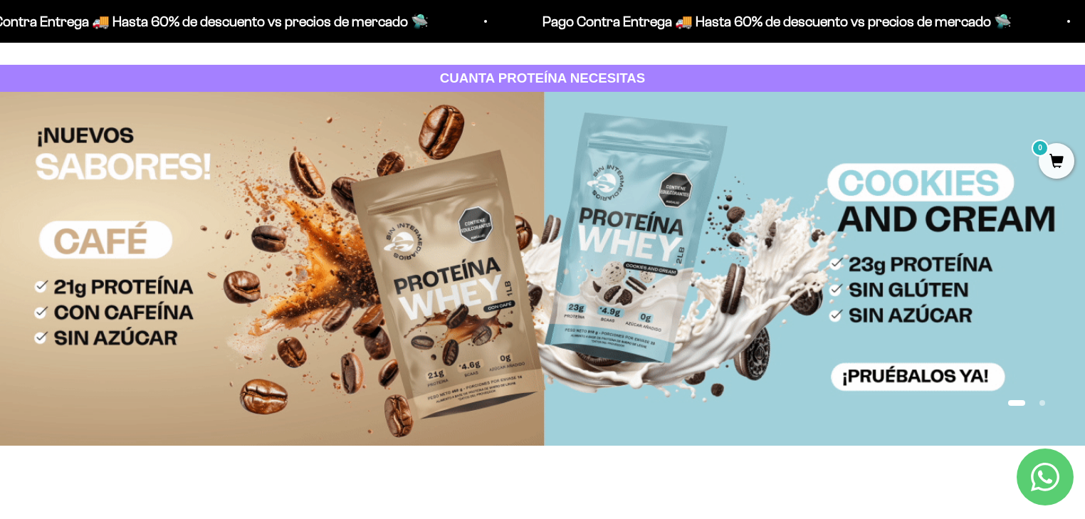
click at [1040, 400] on button "Ir al artículo 2" at bounding box center [1043, 403] width 6 height 6
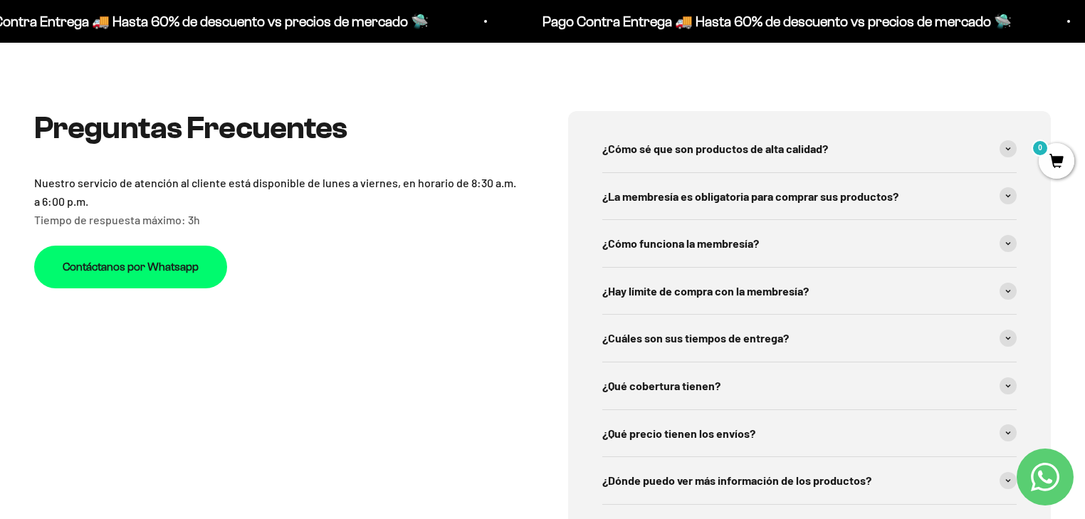
scroll to position [4957, 0]
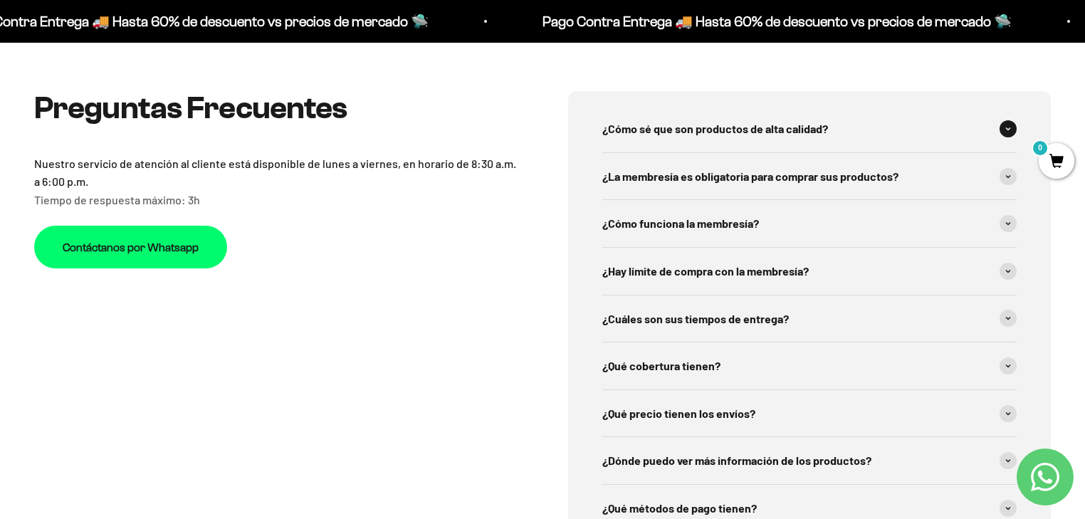
click at [700, 137] on span "¿Cómo sé que son productos de alta calidad?" at bounding box center [716, 129] width 226 height 19
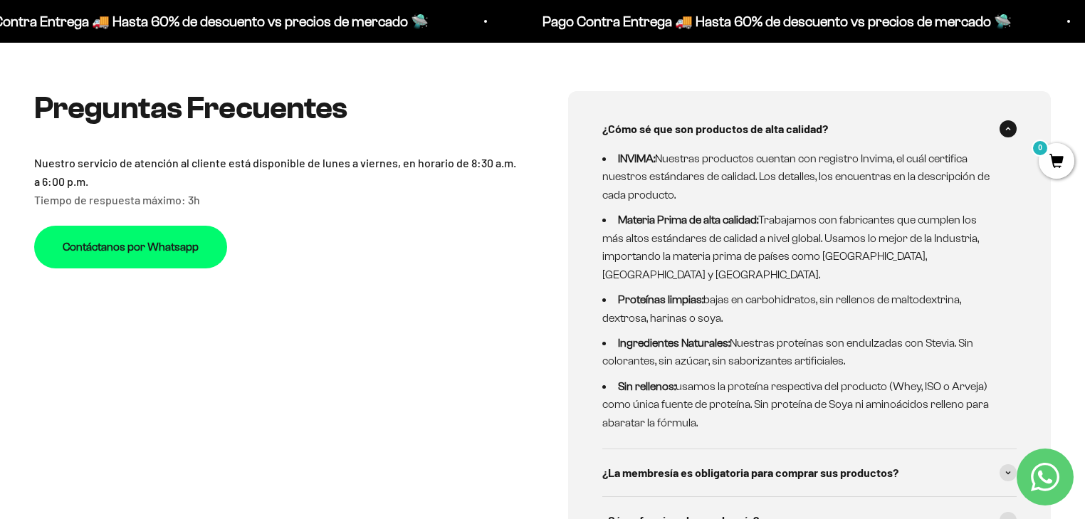
scroll to position [5014, 0]
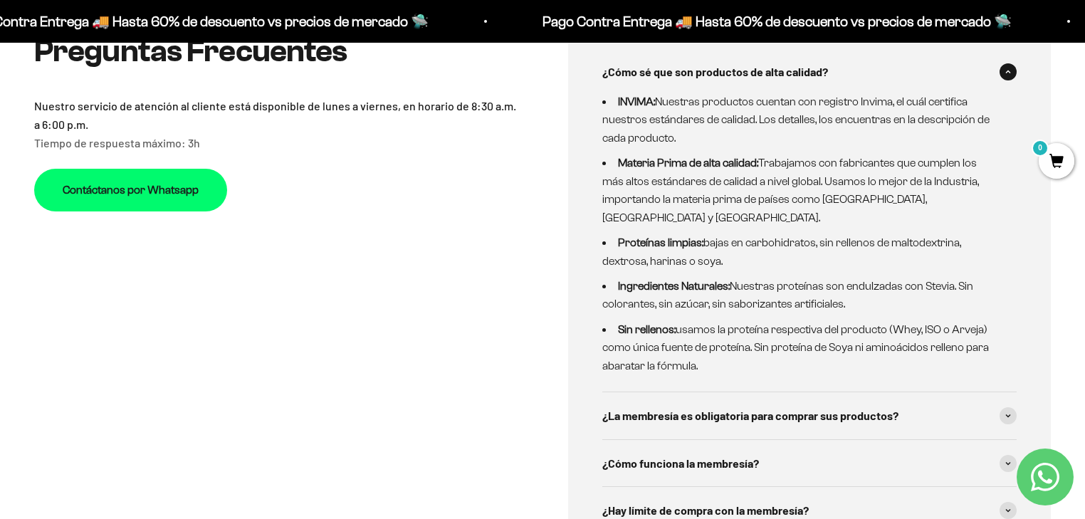
click at [499, 46] on h2 "Preguntas Frecuentes" at bounding box center [275, 51] width 483 height 34
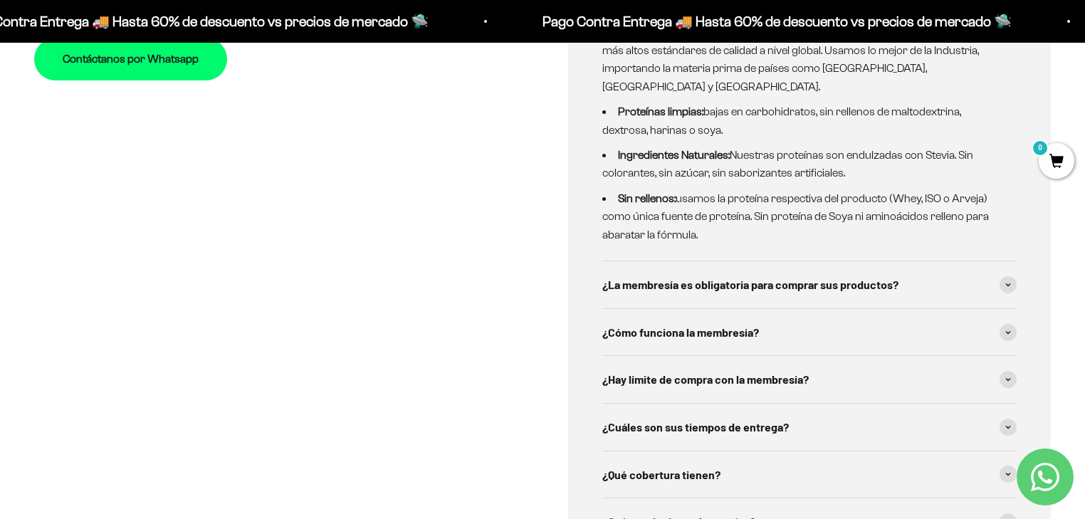
scroll to position [5242, 0]
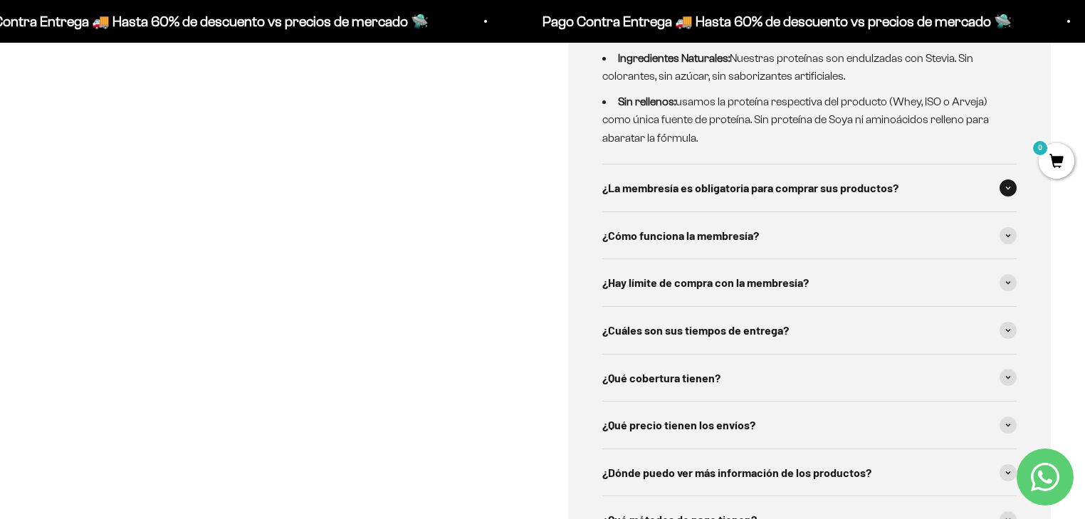
click at [855, 179] on span "¿La membresía es obligatoria para comprar sus productos?" at bounding box center [751, 188] width 296 height 19
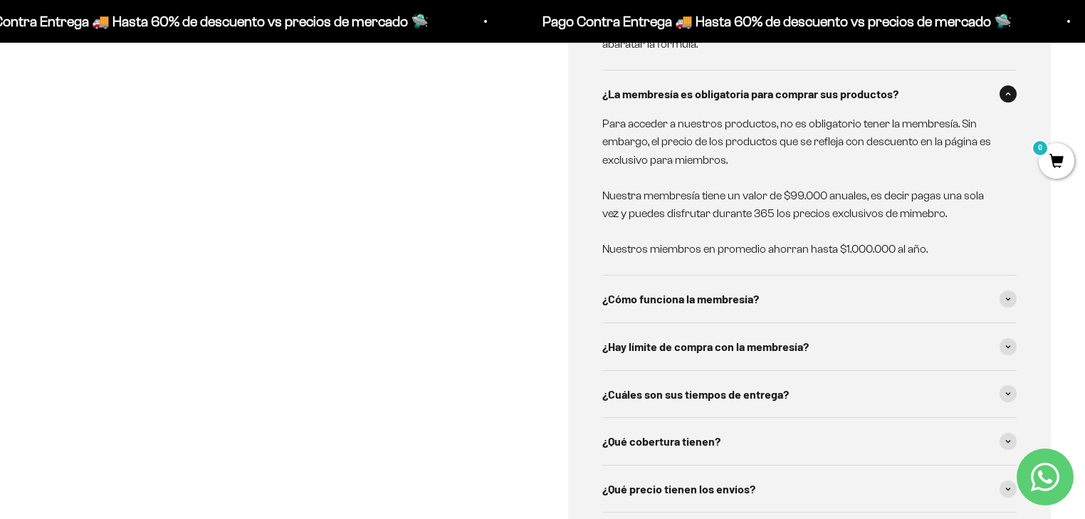
scroll to position [5356, 0]
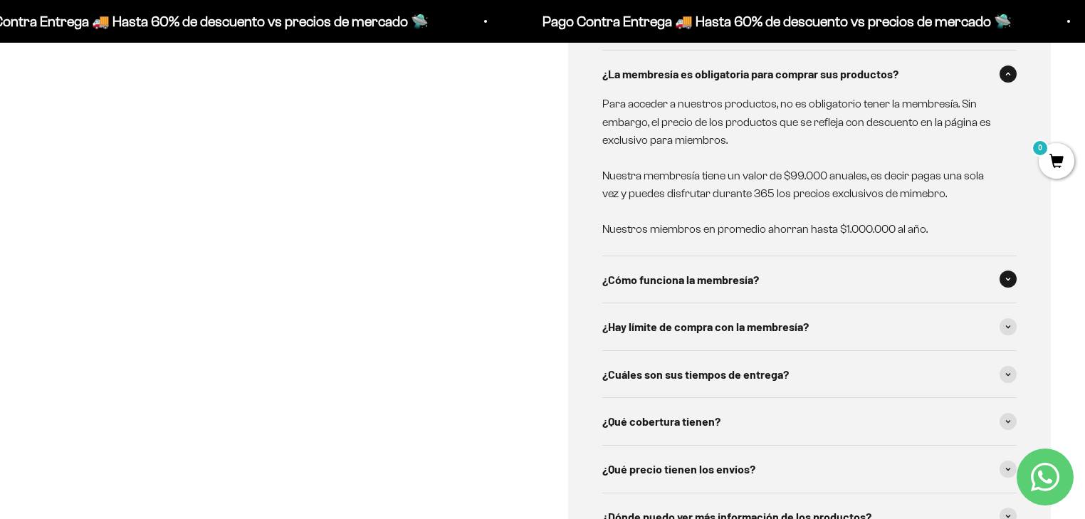
click at [678, 271] on span "¿Cómo funciona la membresía?" at bounding box center [681, 280] width 157 height 19
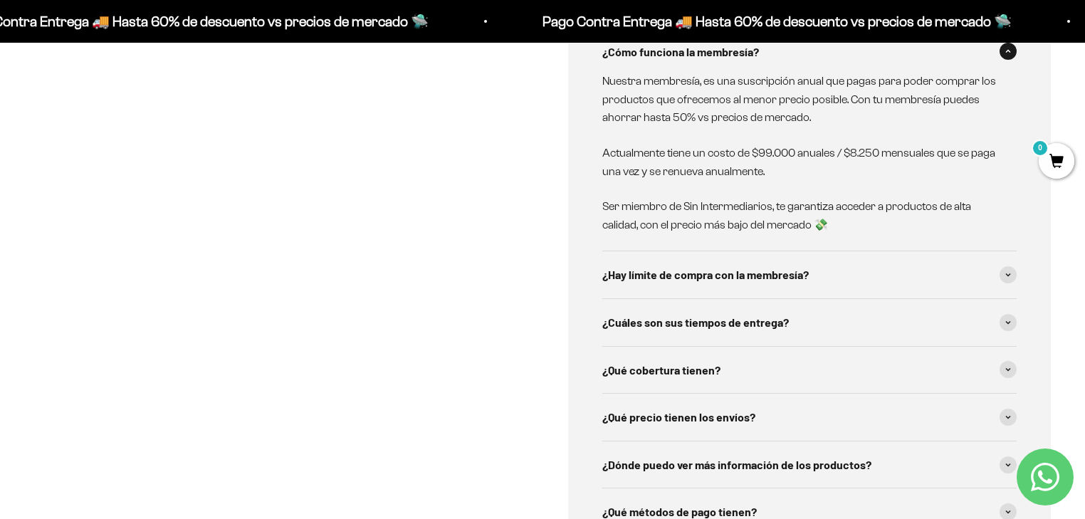
scroll to position [5641, 0]
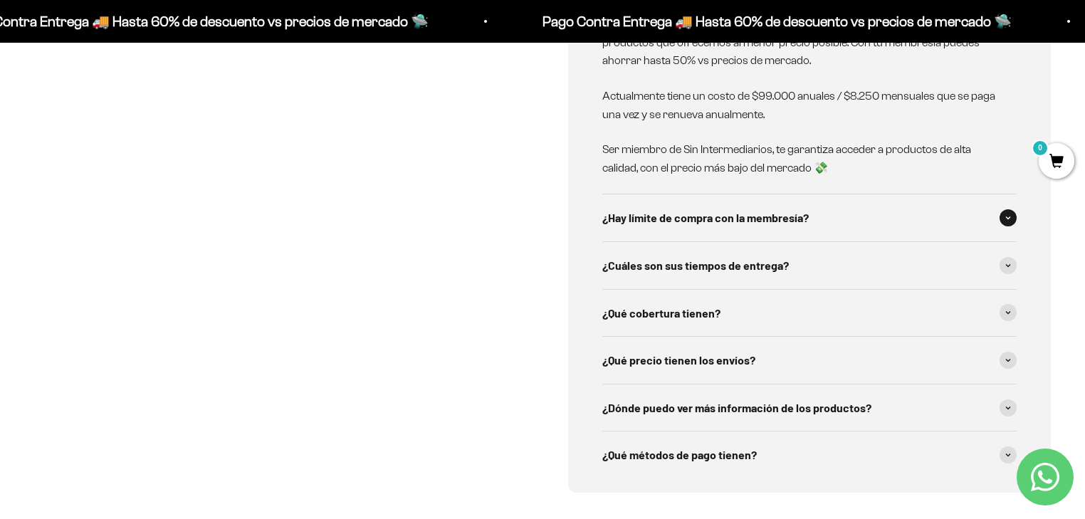
click at [664, 209] on span "¿Hay límite de compra con la membresía?" at bounding box center [706, 218] width 207 height 19
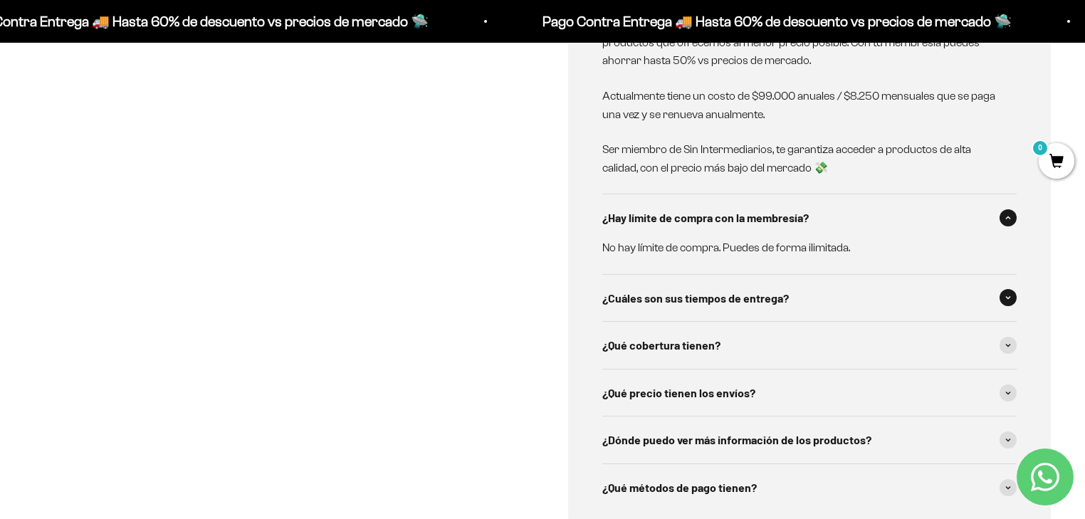
click at [660, 293] on div "¿Cuáles son sus tiempos de entrega?" at bounding box center [810, 298] width 415 height 47
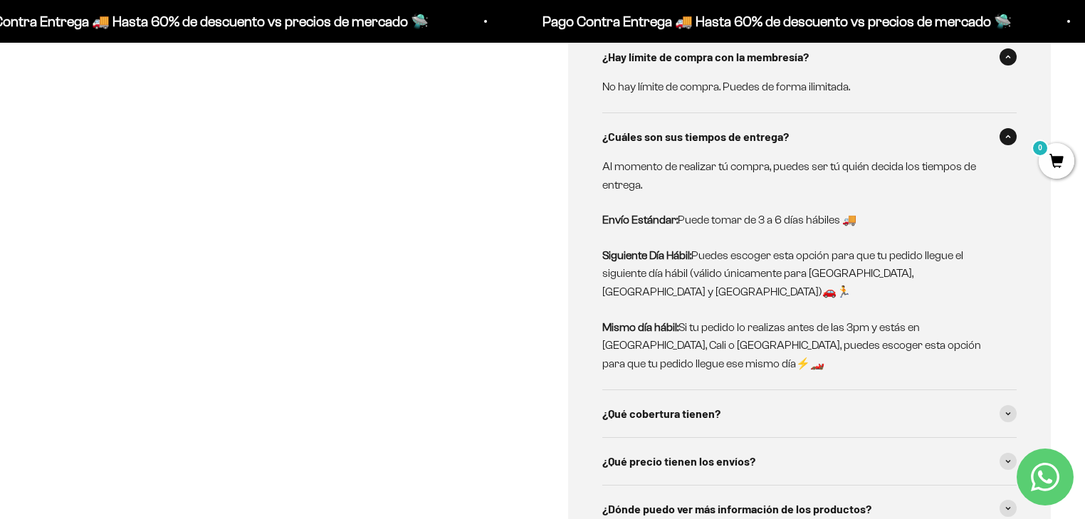
scroll to position [5812, 0]
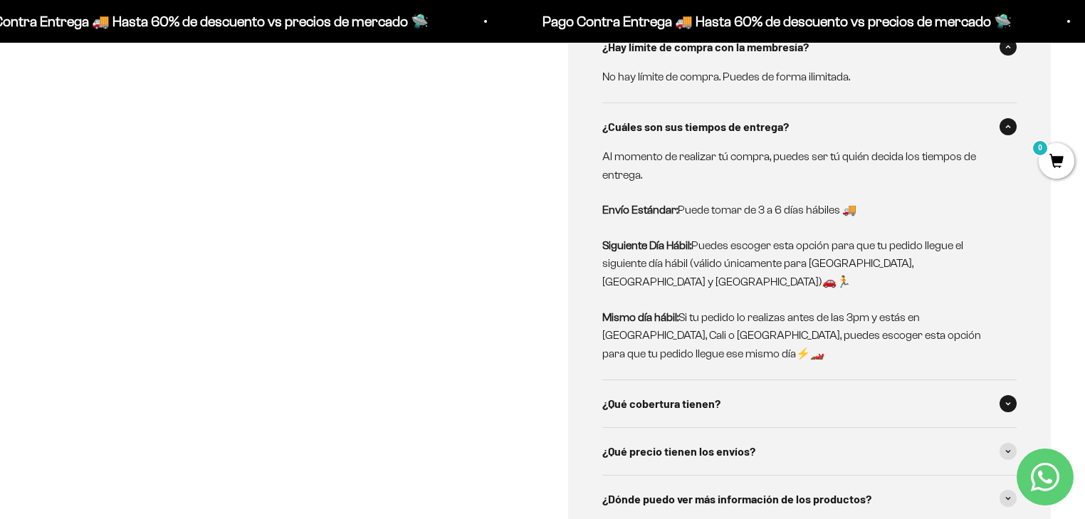
click at [708, 385] on div "¿Qué cobertura tienen?" at bounding box center [810, 403] width 415 height 47
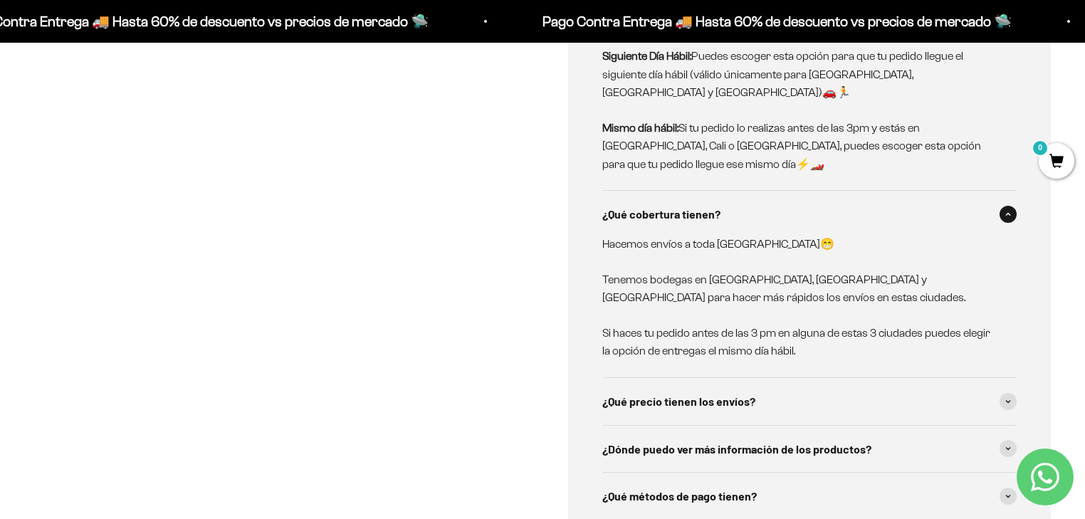
scroll to position [6040, 0]
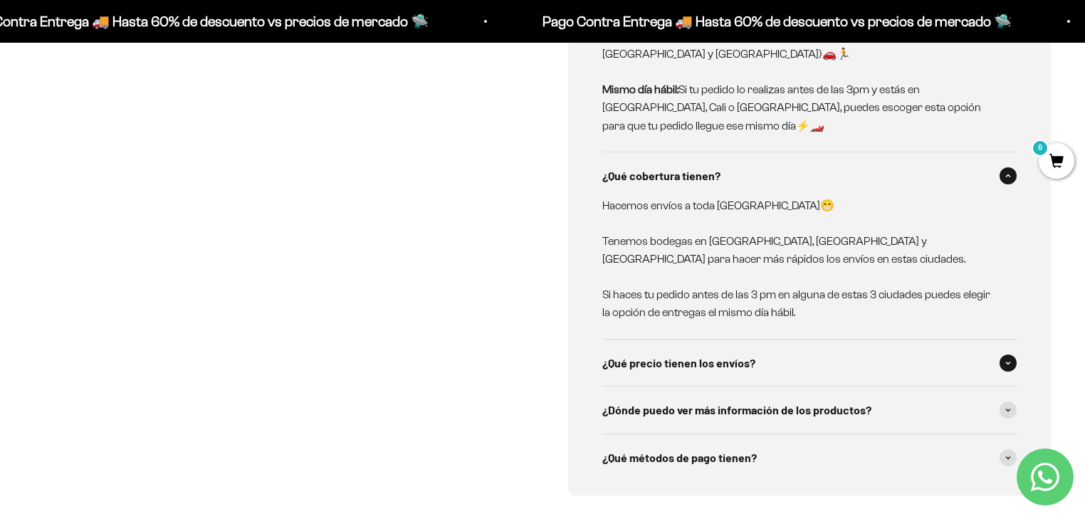
click at [640, 354] on span "¿Qué precio tienen los envíos?" at bounding box center [679, 363] width 153 height 19
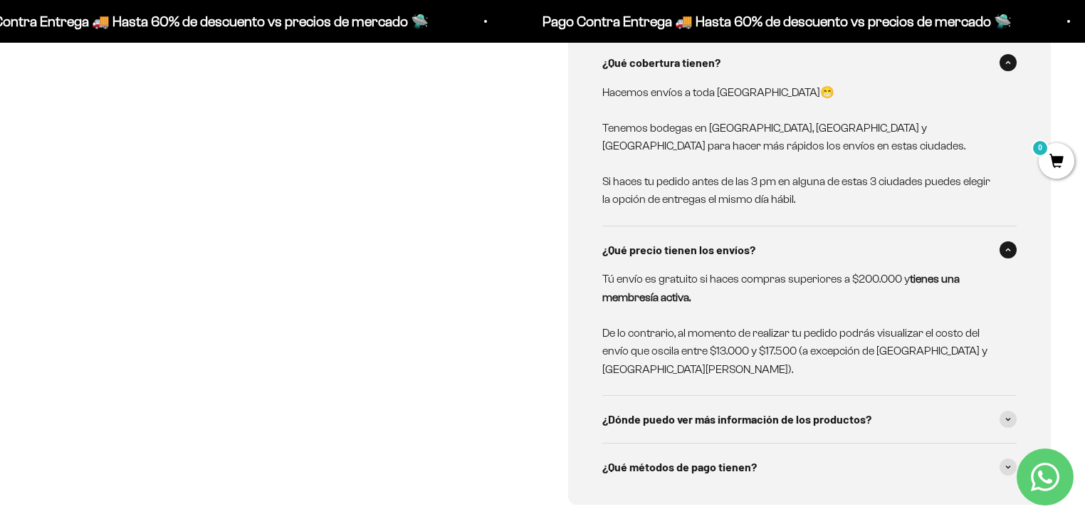
scroll to position [6154, 0]
click at [694, 410] on span "¿Dónde puedo ver más información de los productos?" at bounding box center [737, 419] width 269 height 19
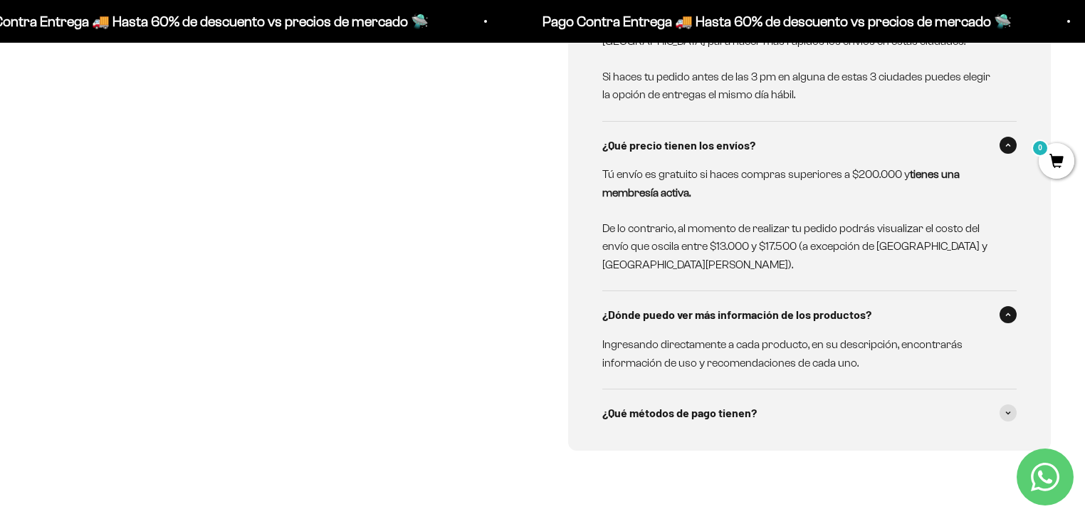
scroll to position [6268, 0]
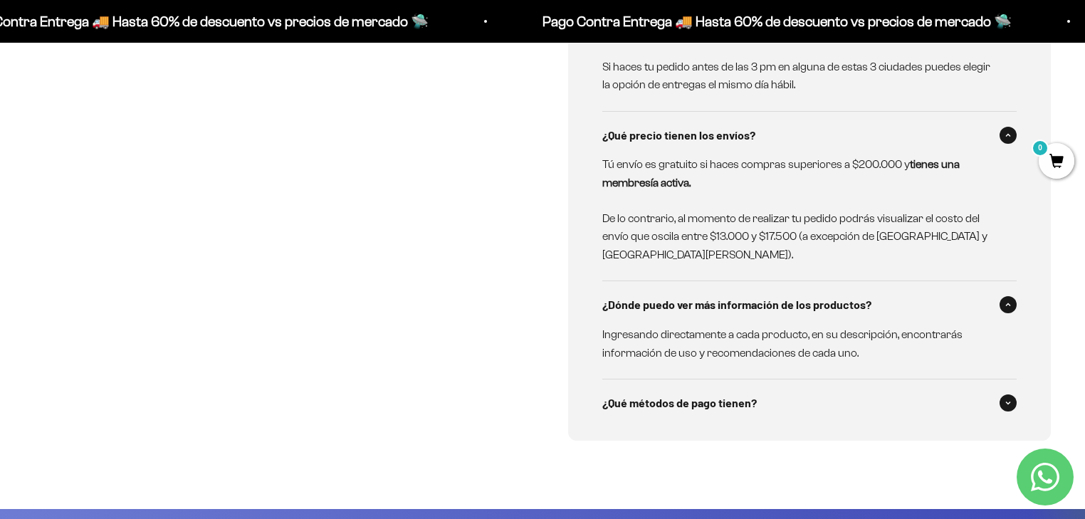
click at [718, 394] on span "¿Qué métodos de pago tienen?" at bounding box center [680, 403] width 155 height 19
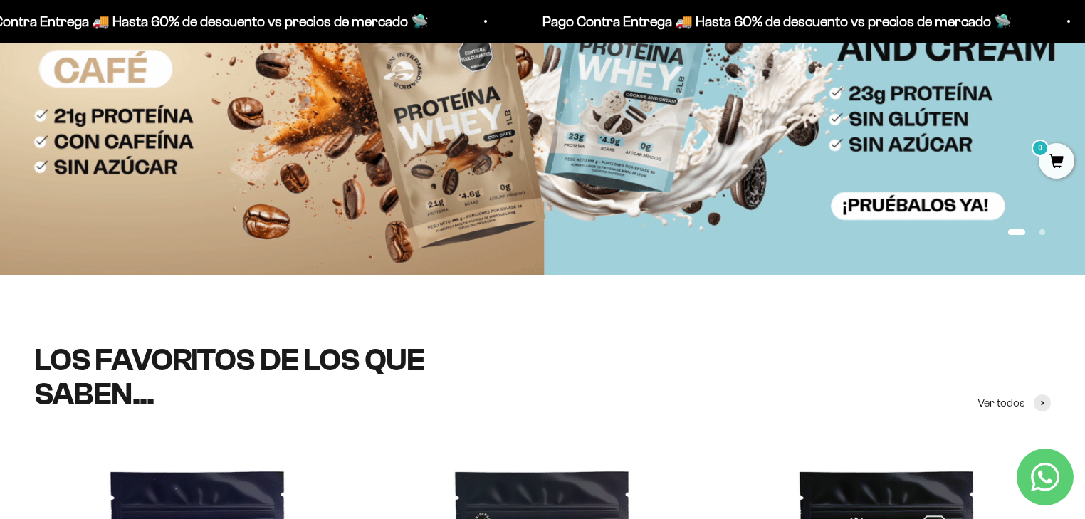
scroll to position [0, 0]
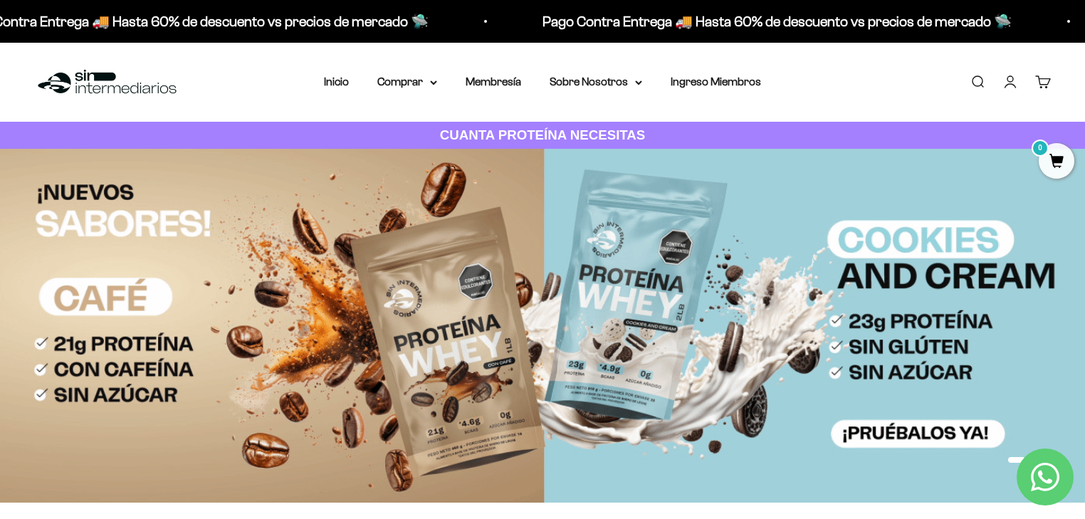
click at [145, 100] on div "Menú Buscar Inicio Comprar Proteínas Ver Todos Whey Iso Vegan Pancakes Pre-Entr…" at bounding box center [542, 82] width 1085 height 79
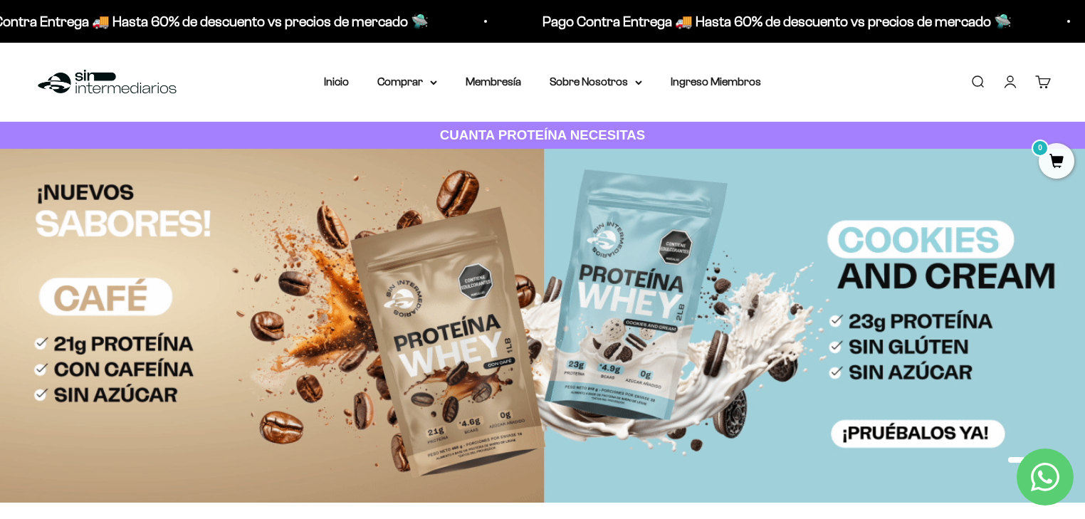
click at [144, 87] on img at bounding box center [107, 82] width 146 height 31
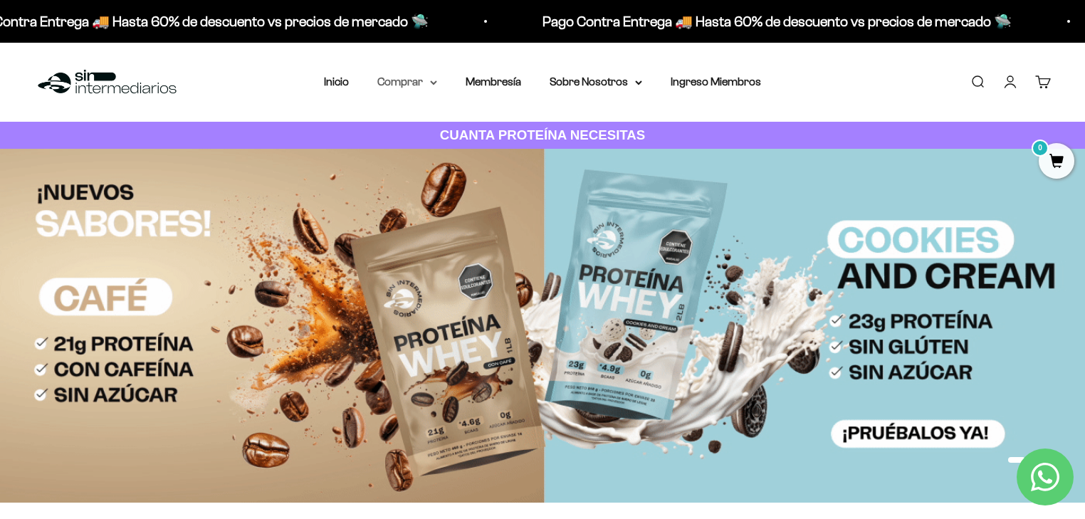
click at [431, 85] on icon at bounding box center [433, 82] width 7 height 5
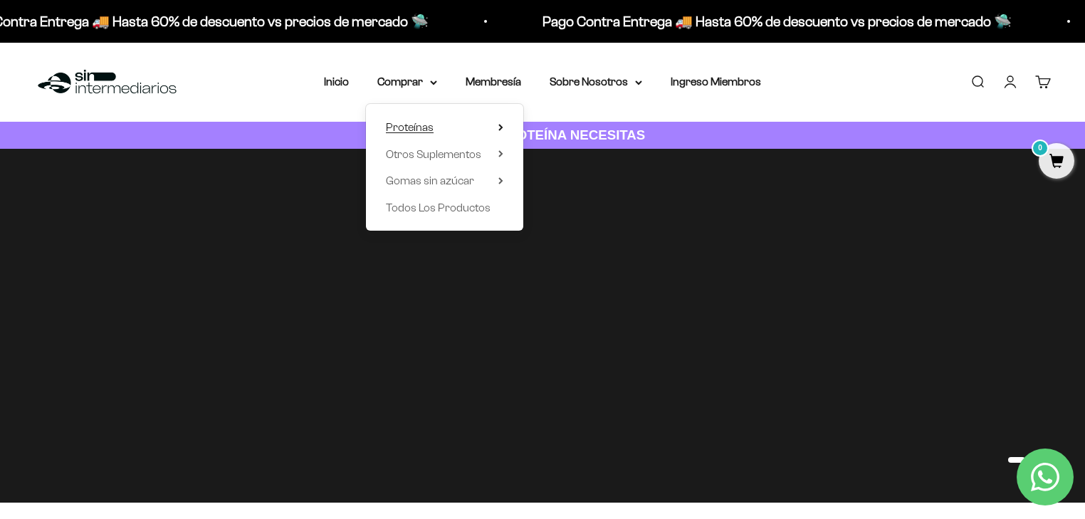
click at [431, 126] on span "Proteínas" at bounding box center [410, 127] width 48 height 12
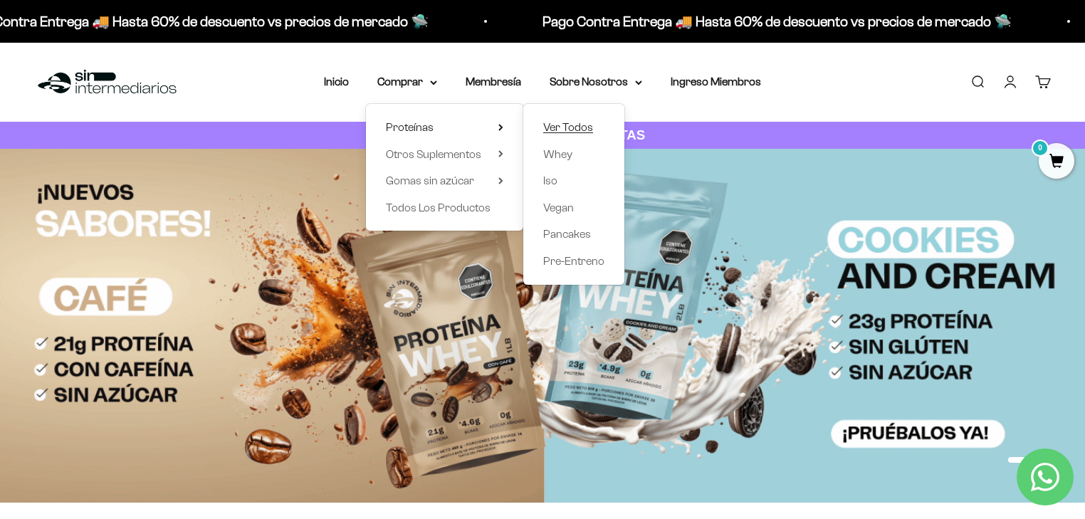
click at [560, 125] on span "Ver Todos" at bounding box center [568, 127] width 50 height 12
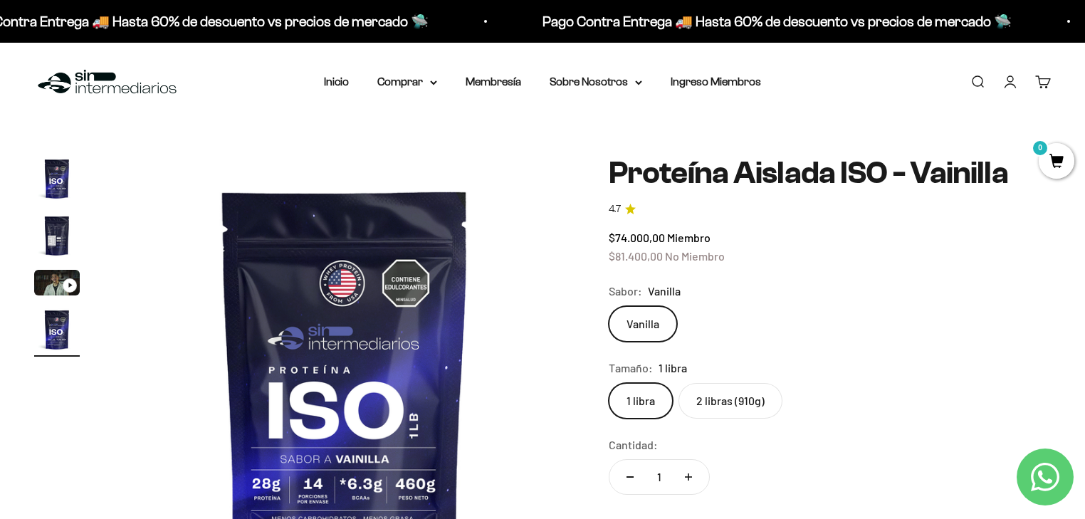
scroll to position [0, 1433]
click at [53, 234] on img "Ir al artículo 2" at bounding box center [57, 236] width 46 height 46
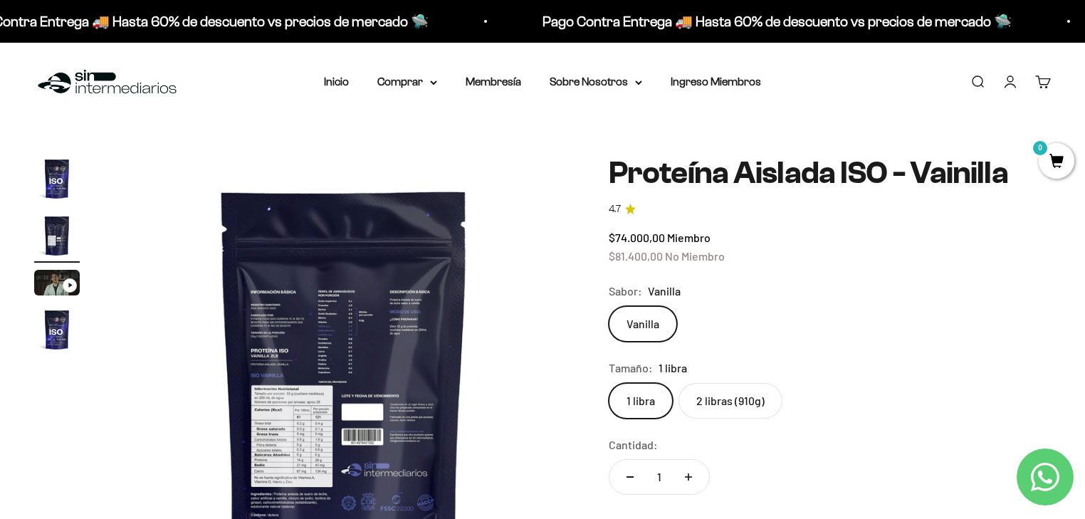
click at [67, 172] on img "Ir al artículo 1" at bounding box center [57, 179] width 46 height 46
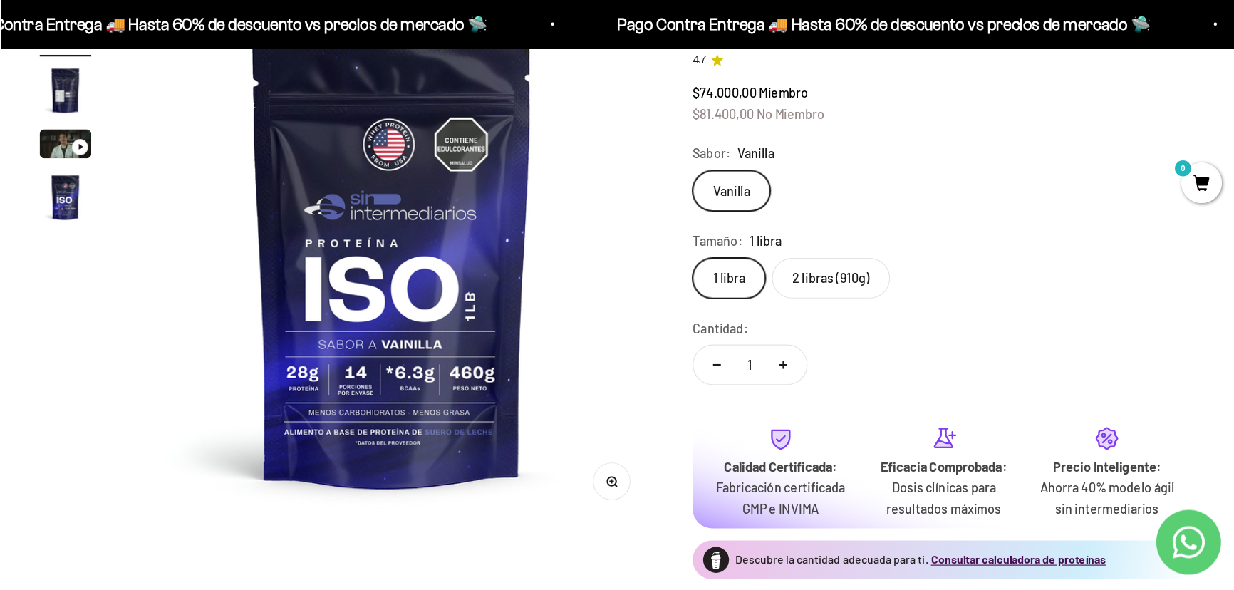
scroll to position [171, 0]
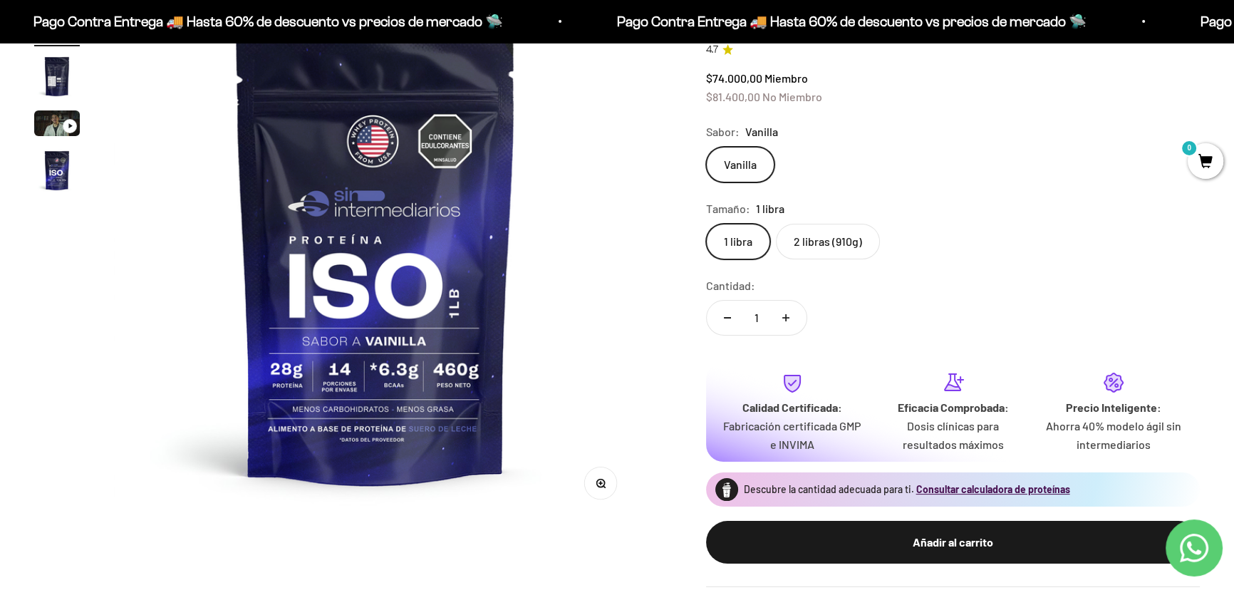
click at [810, 241] on label "2 libras (910g)" at bounding box center [828, 242] width 104 height 36
click at [706, 224] on input "2 libras (910g)" at bounding box center [705, 223] width 1 height 1
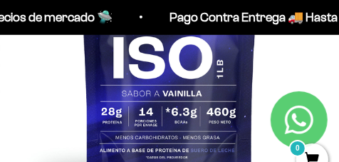
scroll to position [213, 0]
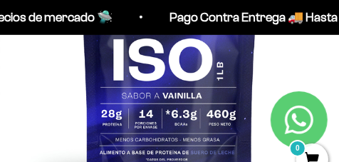
click at [296, 75] on img at bounding box center [169, 42] width 339 height 339
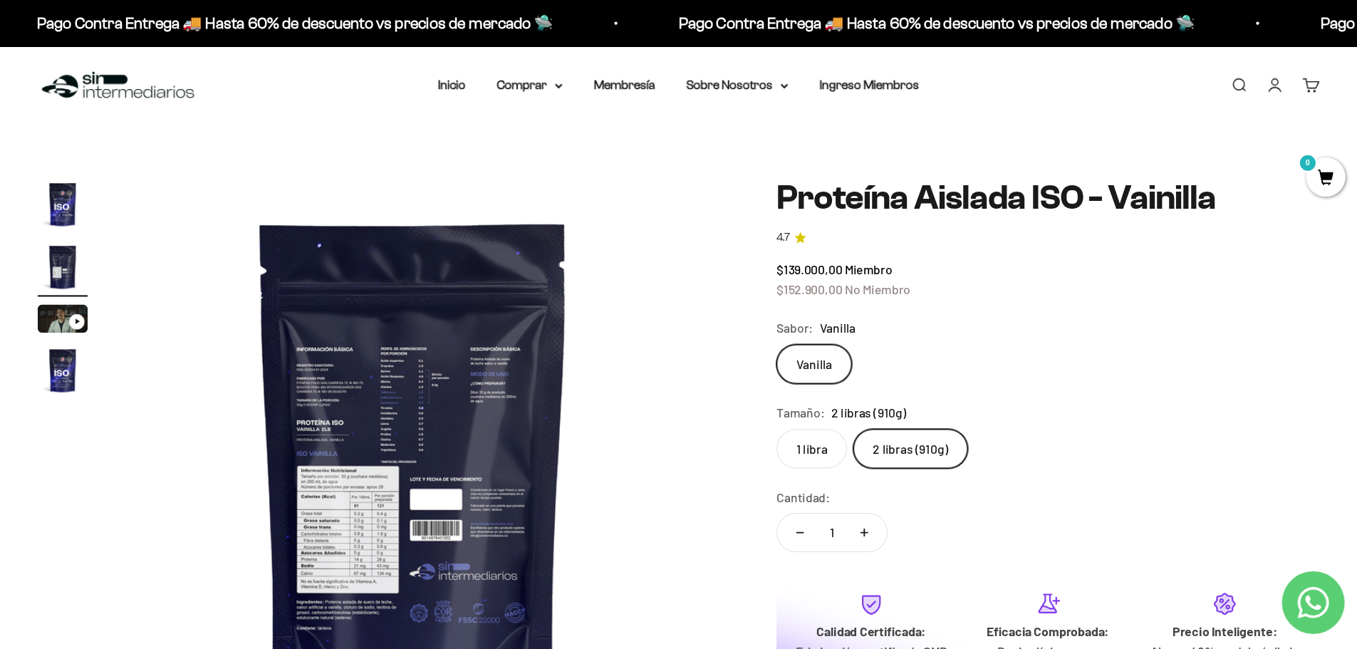
scroll to position [0, 558]
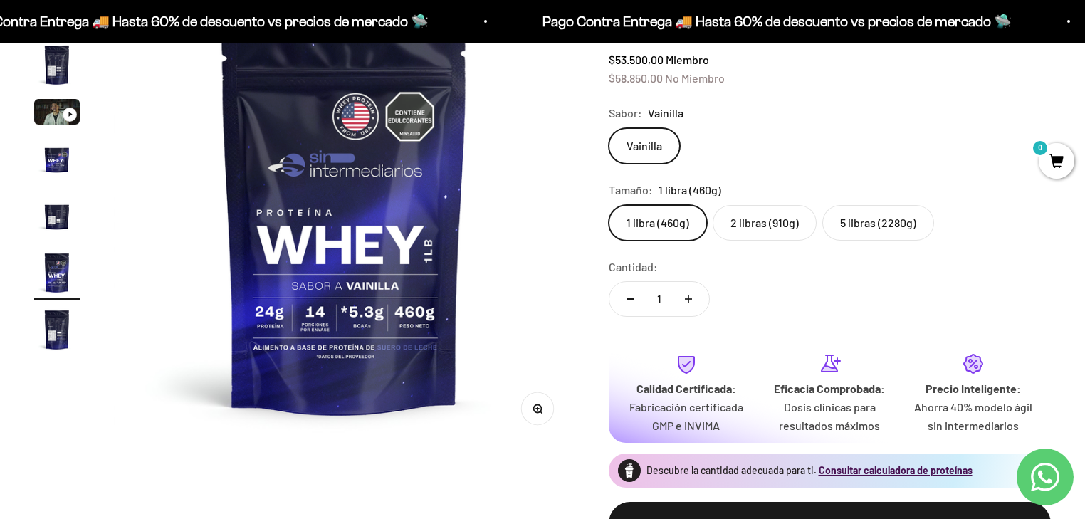
scroll to position [114, 0]
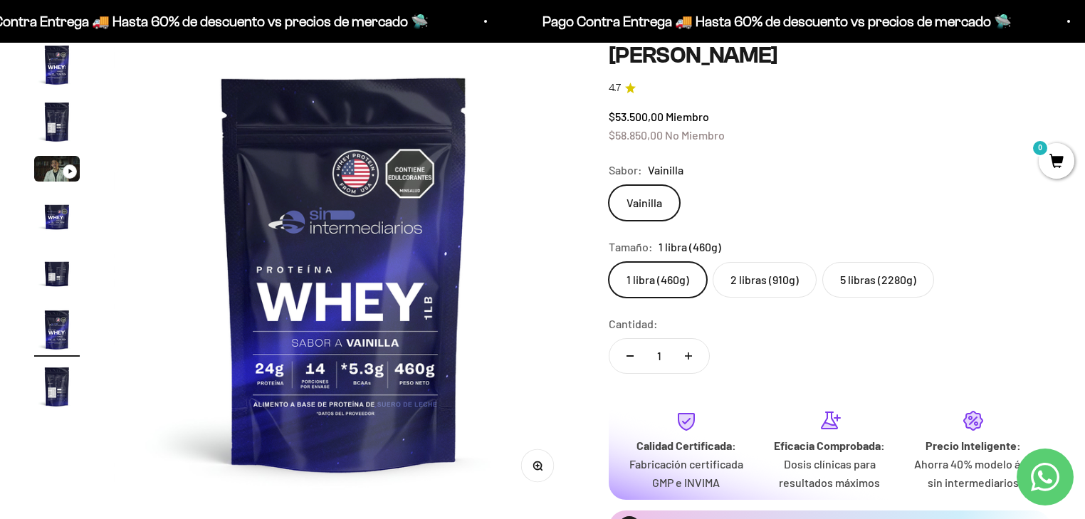
click at [50, 219] on img "Ir al artículo 4" at bounding box center [57, 216] width 46 height 46
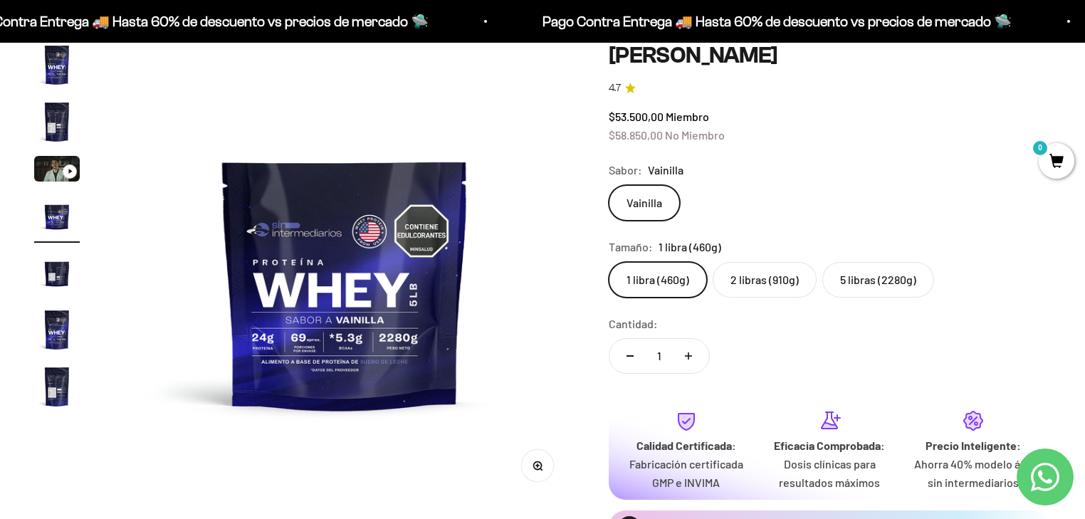
click at [57, 273] on img "Ir al artículo 5" at bounding box center [57, 273] width 46 height 46
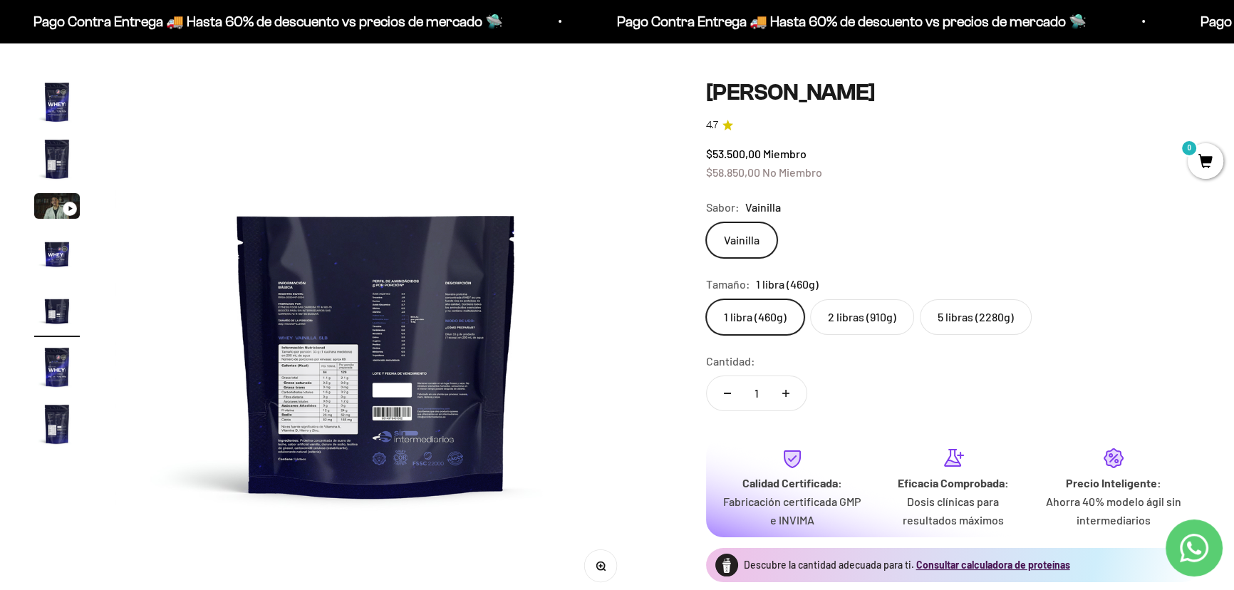
scroll to position [68, 0]
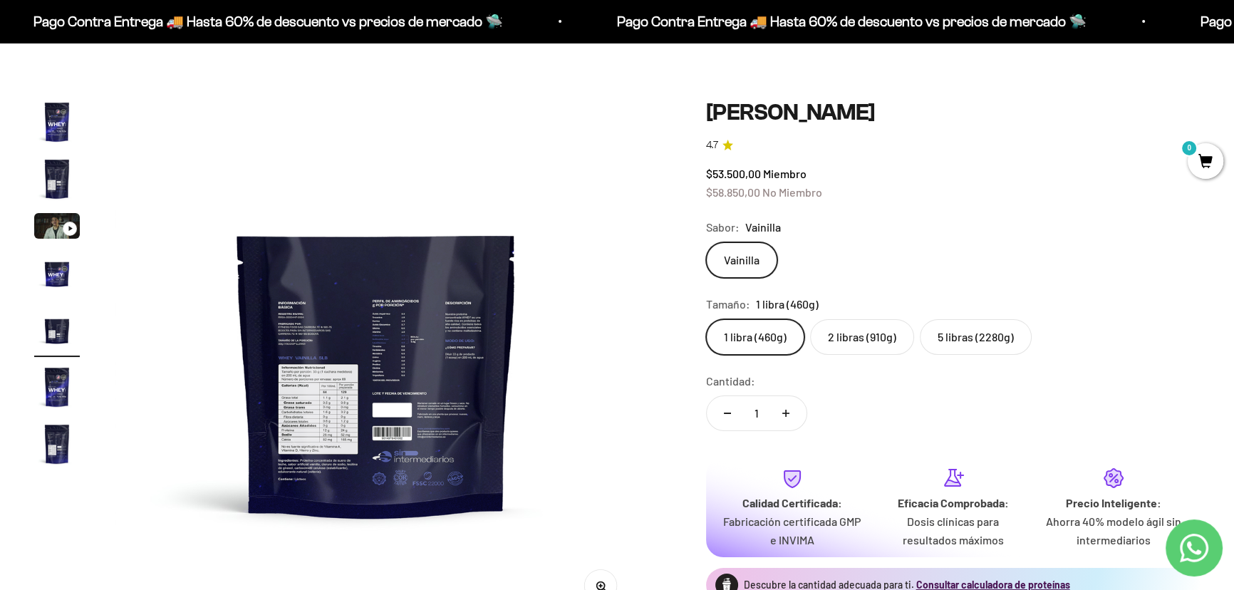
click at [883, 338] on label "2 libras (910g)" at bounding box center [862, 337] width 104 height 36
click at [706, 319] on input "2 libras (910g)" at bounding box center [705, 318] width 1 height 1
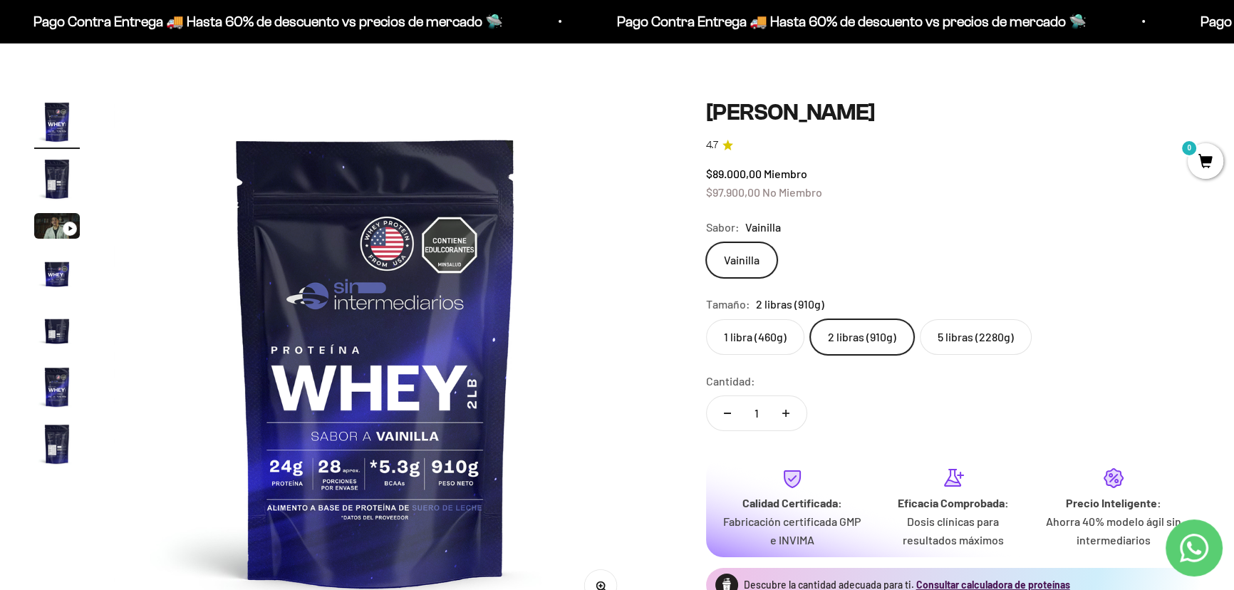
scroll to position [133, 0]
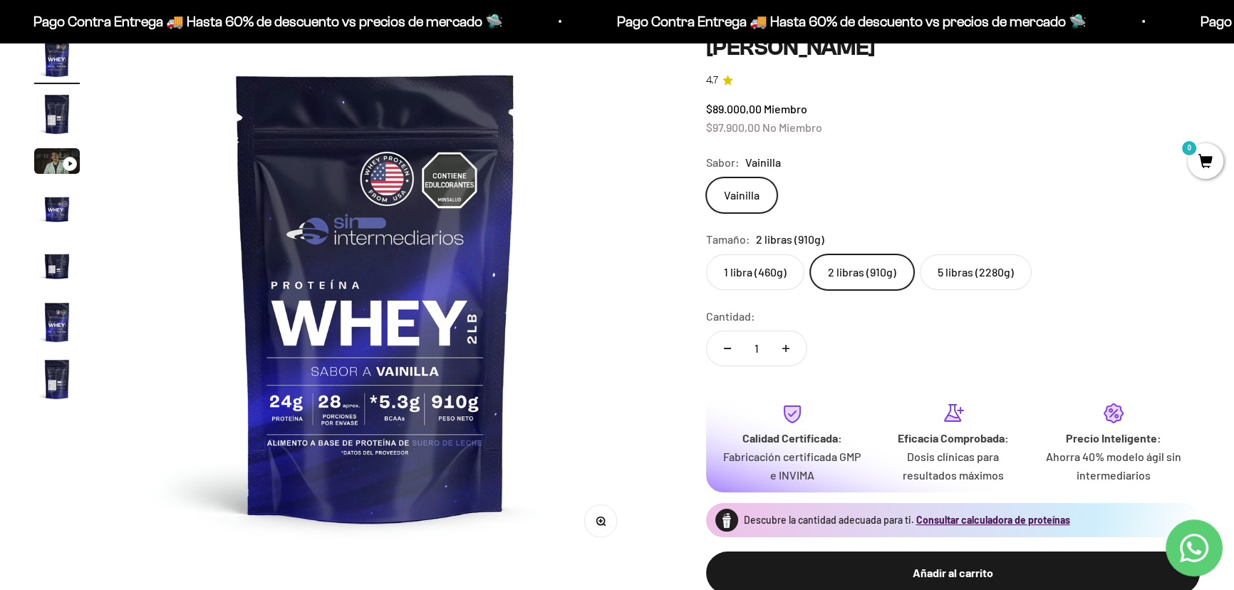
click at [56, 122] on img "Ir al artículo 2" at bounding box center [57, 114] width 46 height 46
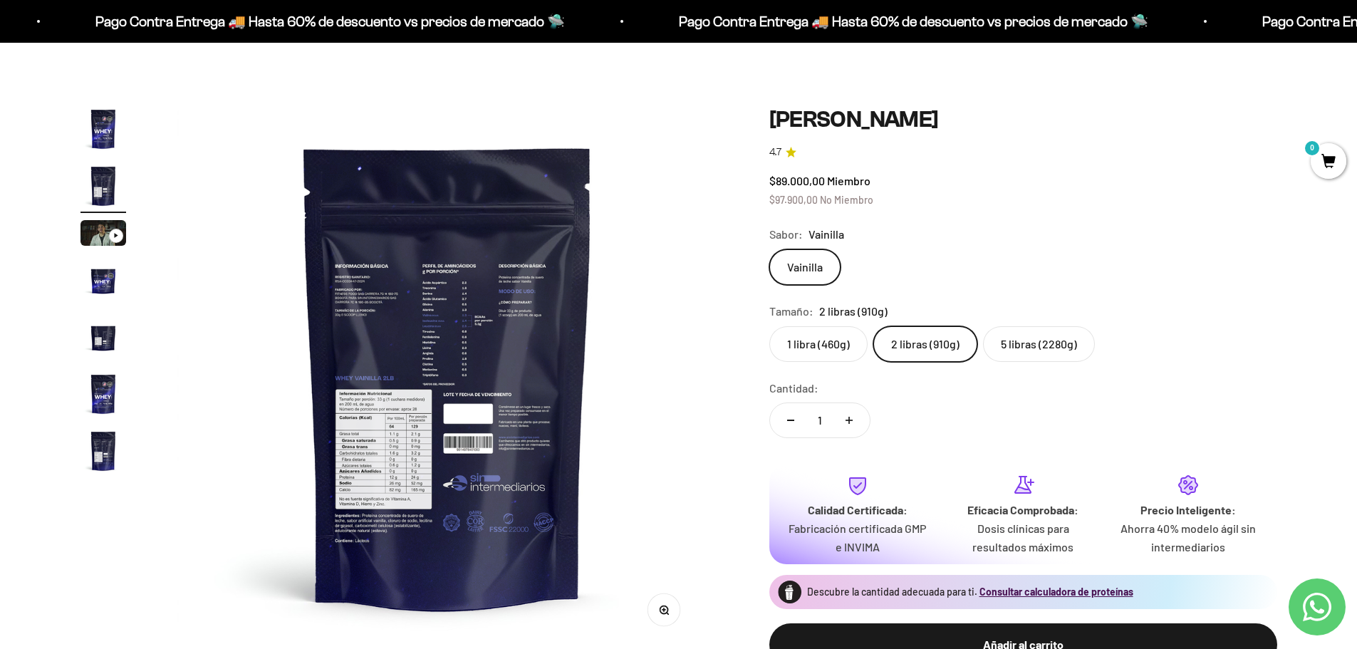
scroll to position [0, 558]
